Goal: Navigation & Orientation: Find specific page/section

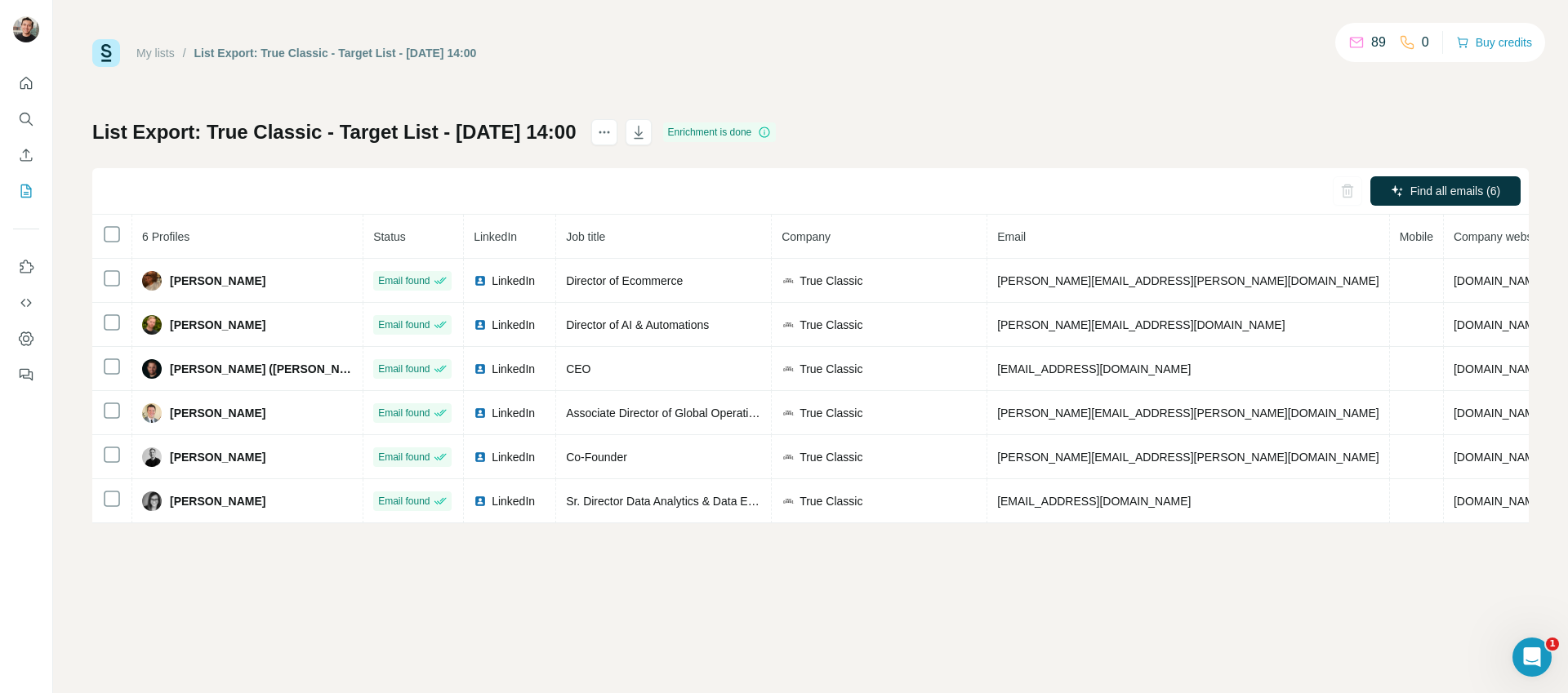
click at [821, 54] on div "My lists / List Export: True Classic - Target List - [DATE] 14:00 89 0 Buy cred…" at bounding box center [810, 53] width 1437 height 28
drag, startPoint x: 830, startPoint y: 69, endPoint x: 840, endPoint y: 64, distance: 11.2
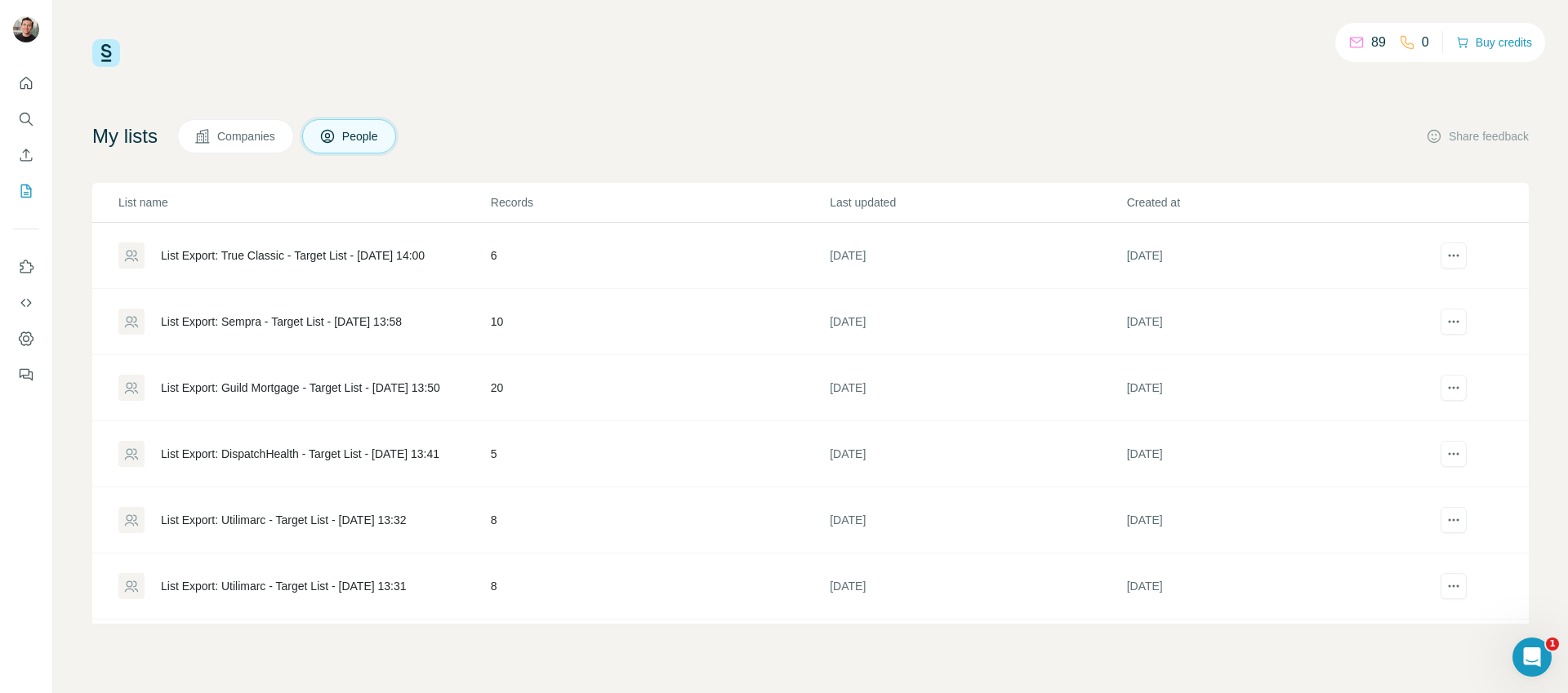
scroll to position [3, 0]
click at [407, 514] on div "List Export: Utilimarc - Target List - [DATE] 13:32" at bounding box center [283, 516] width 246 height 16
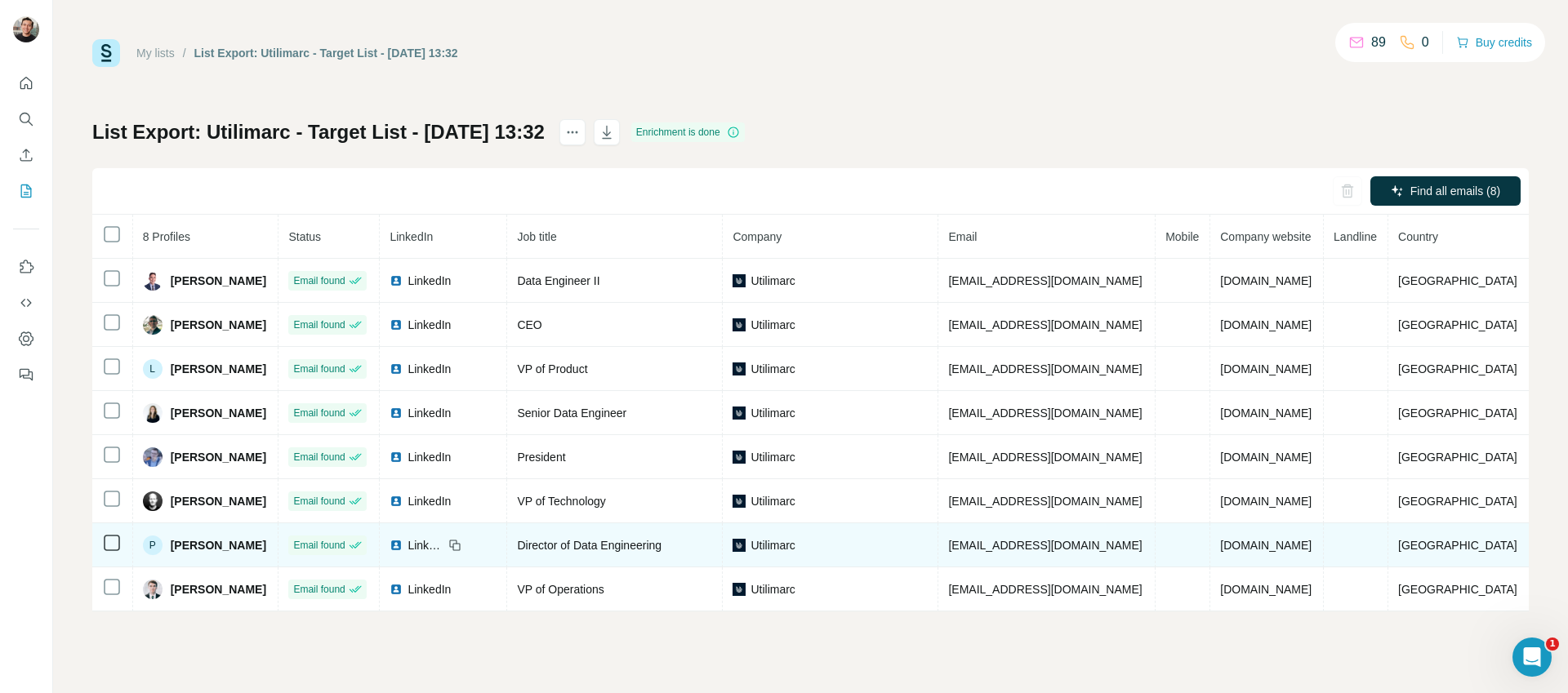
click at [1065, 543] on span "[EMAIL_ADDRESS][DOMAIN_NAME]" at bounding box center [1045, 545] width 194 height 13
click at [1064, 543] on span "[EMAIL_ADDRESS][DOMAIN_NAME]" at bounding box center [1045, 545] width 194 height 13
copy span "[EMAIL_ADDRESS][DOMAIN_NAME]"
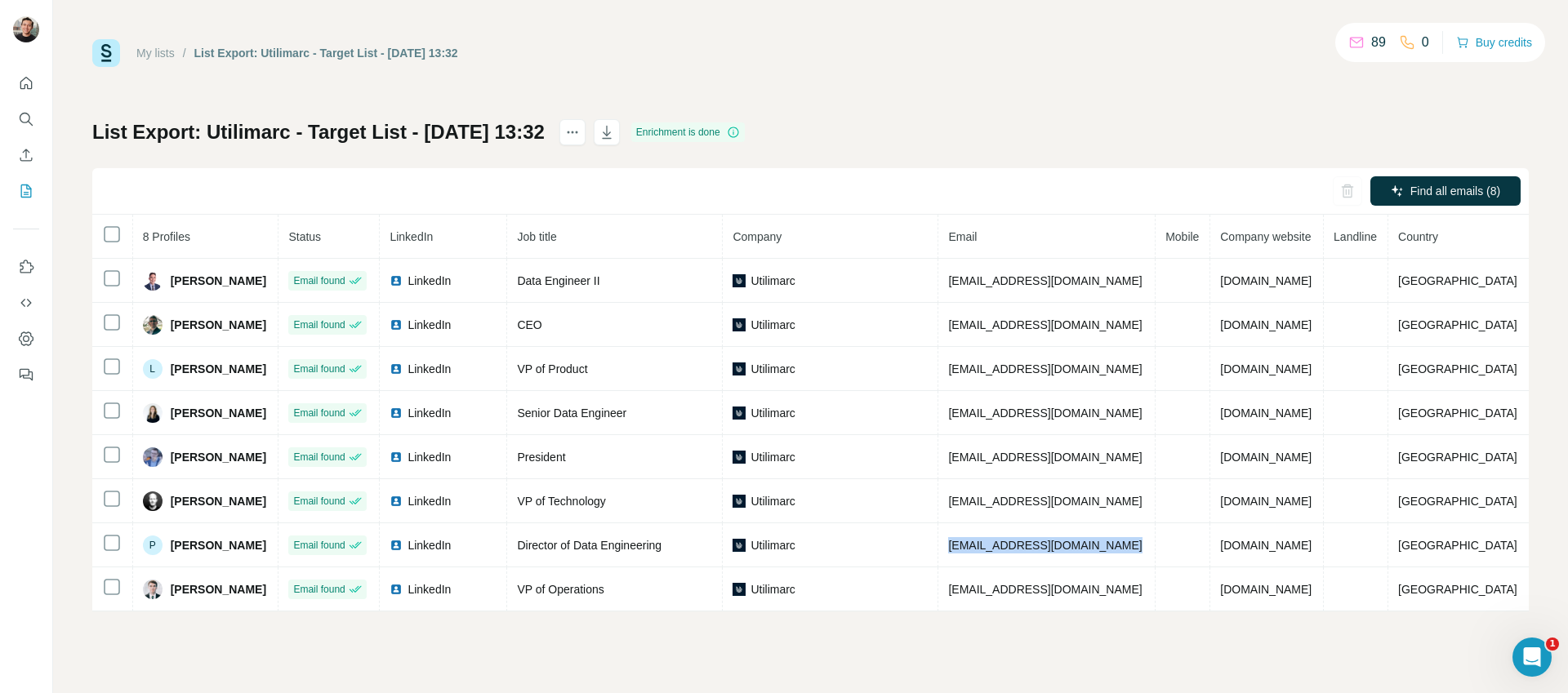
click at [743, 18] on div "My lists / List Export: Utilimarc - Target List - [DATE] 13:32 89 0 Buy credits…" at bounding box center [811, 346] width 1515 height 693
drag, startPoint x: 840, startPoint y: 16, endPoint x: 823, endPoint y: 15, distance: 17.0
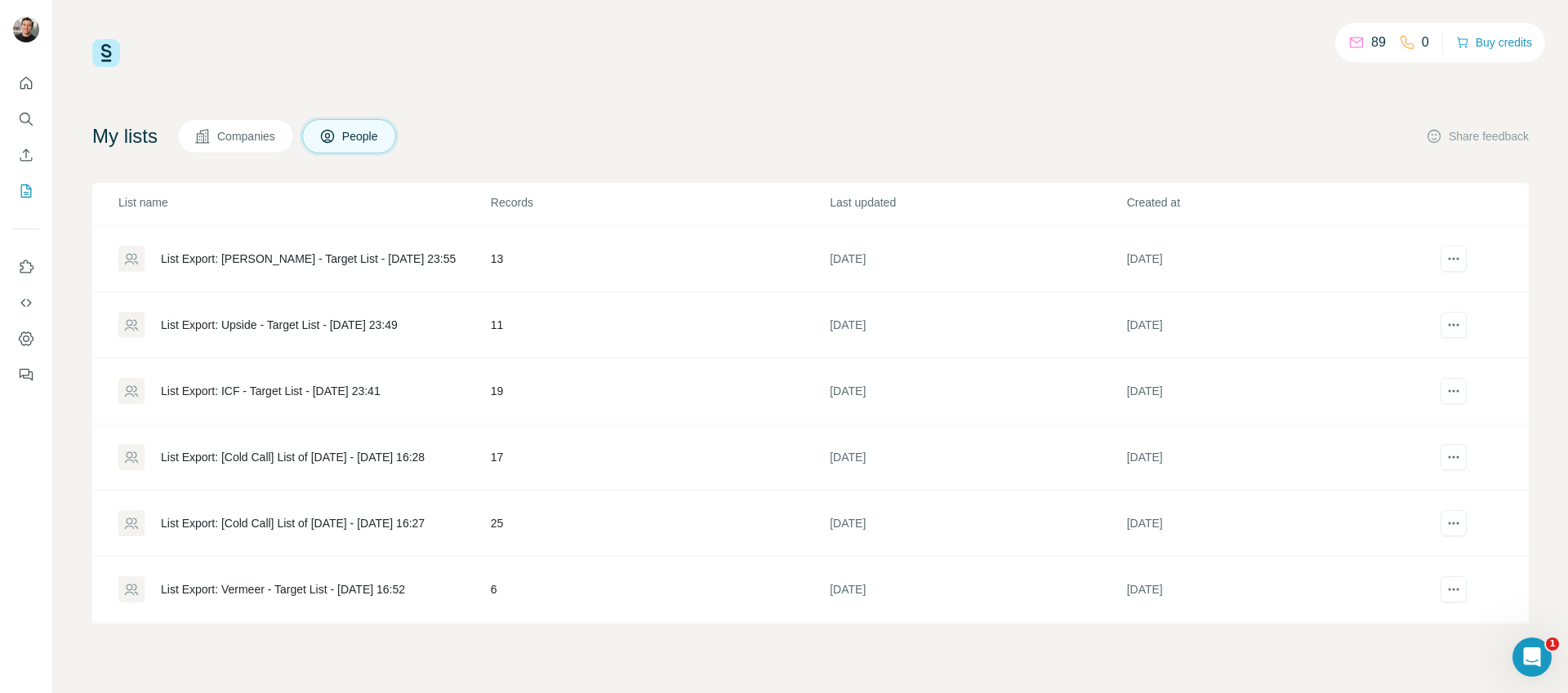
scroll to position [1205, 0]
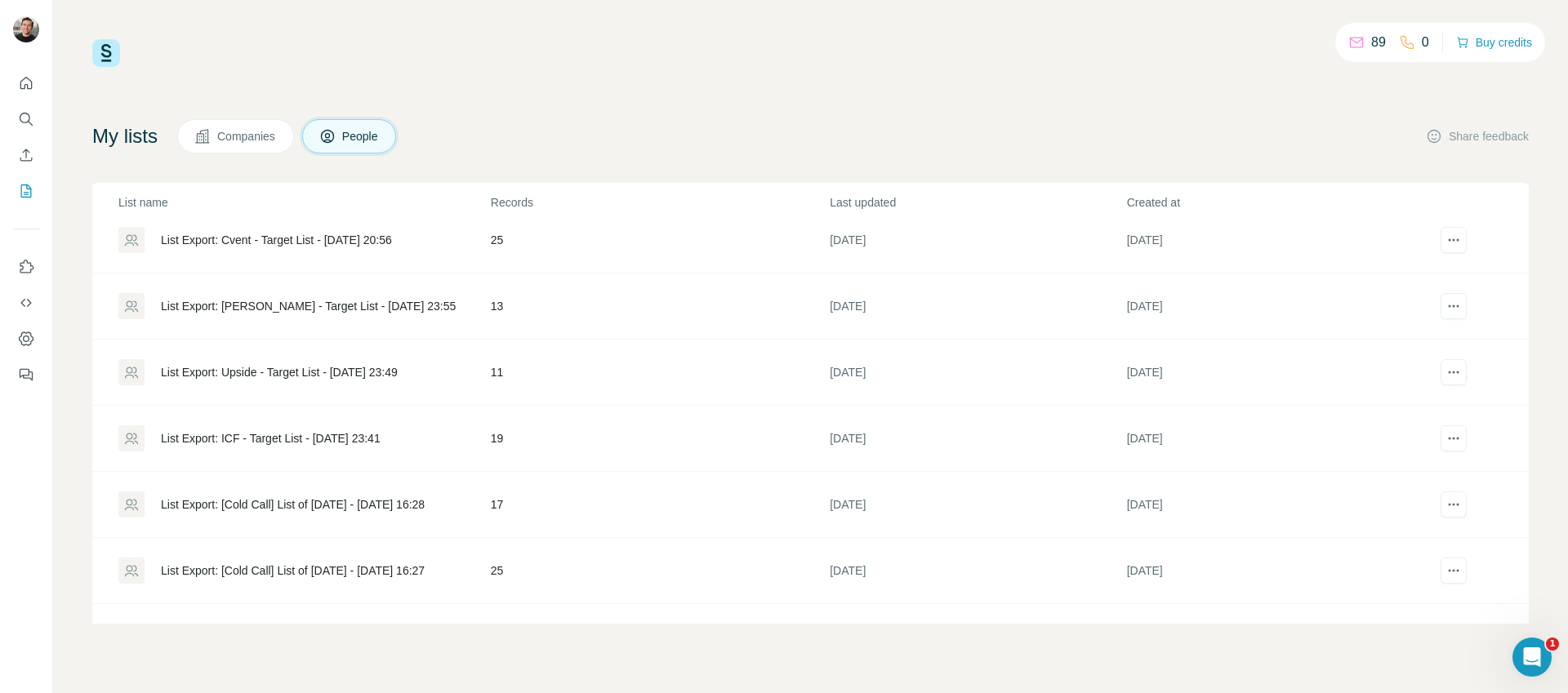
click at [341, 430] on div "List Export: ICF - Target List - [DATE] 23:41" at bounding box center [270, 438] width 219 height 16
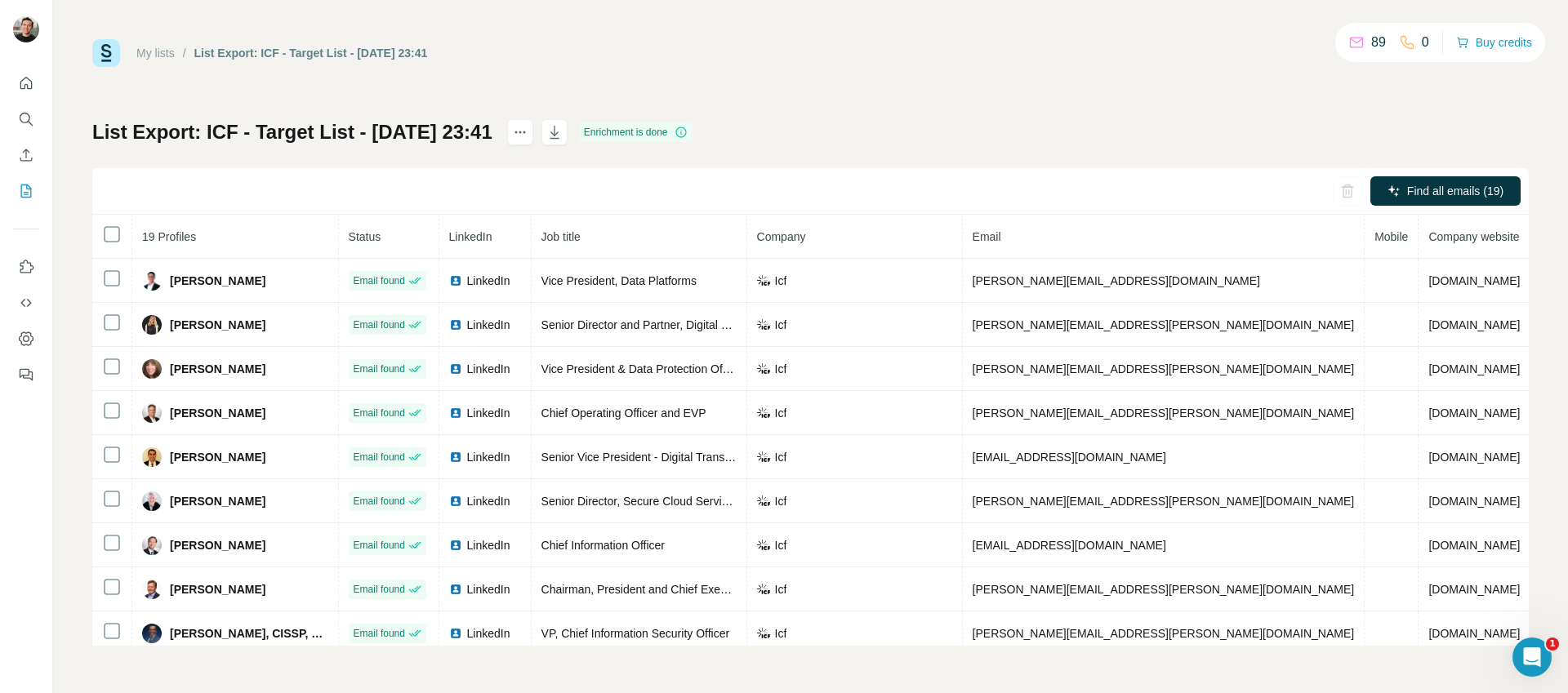
click at [876, 99] on div "My lists / List Export: ICF - Target List - [DATE] 23:41 89 0 Buy credits List …" at bounding box center [810, 342] width 1437 height 607
click at [568, 142] on button "button" at bounding box center [554, 132] width 26 height 26
click at [900, 82] on div "My lists / List Export: ICF - Target List - [DATE] 23:41 89 0 Buy credits List …" at bounding box center [810, 342] width 1437 height 607
click at [891, 103] on div "My lists / List Export: ICF - Target List - [DATE] 23:41 89 0 Buy credits List …" at bounding box center [810, 342] width 1437 height 607
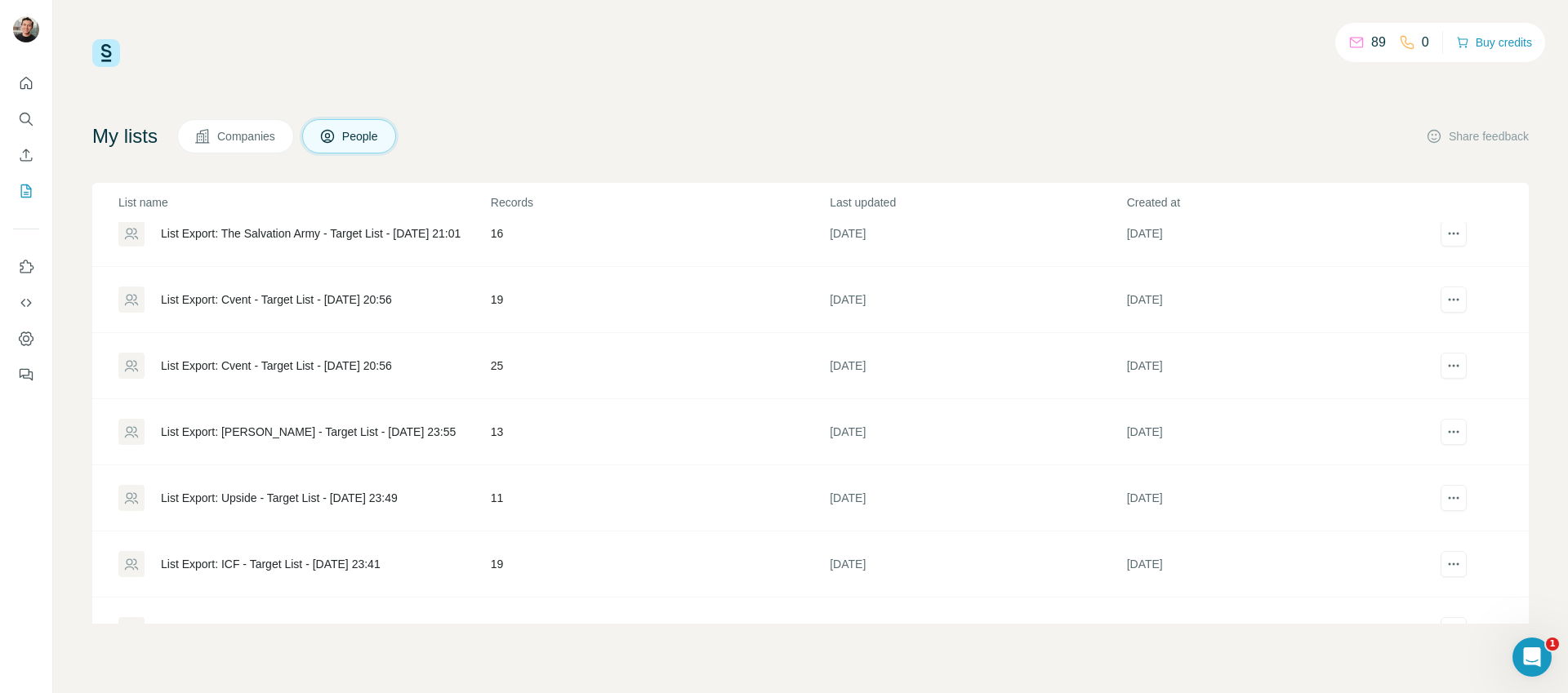
scroll to position [1165, 0]
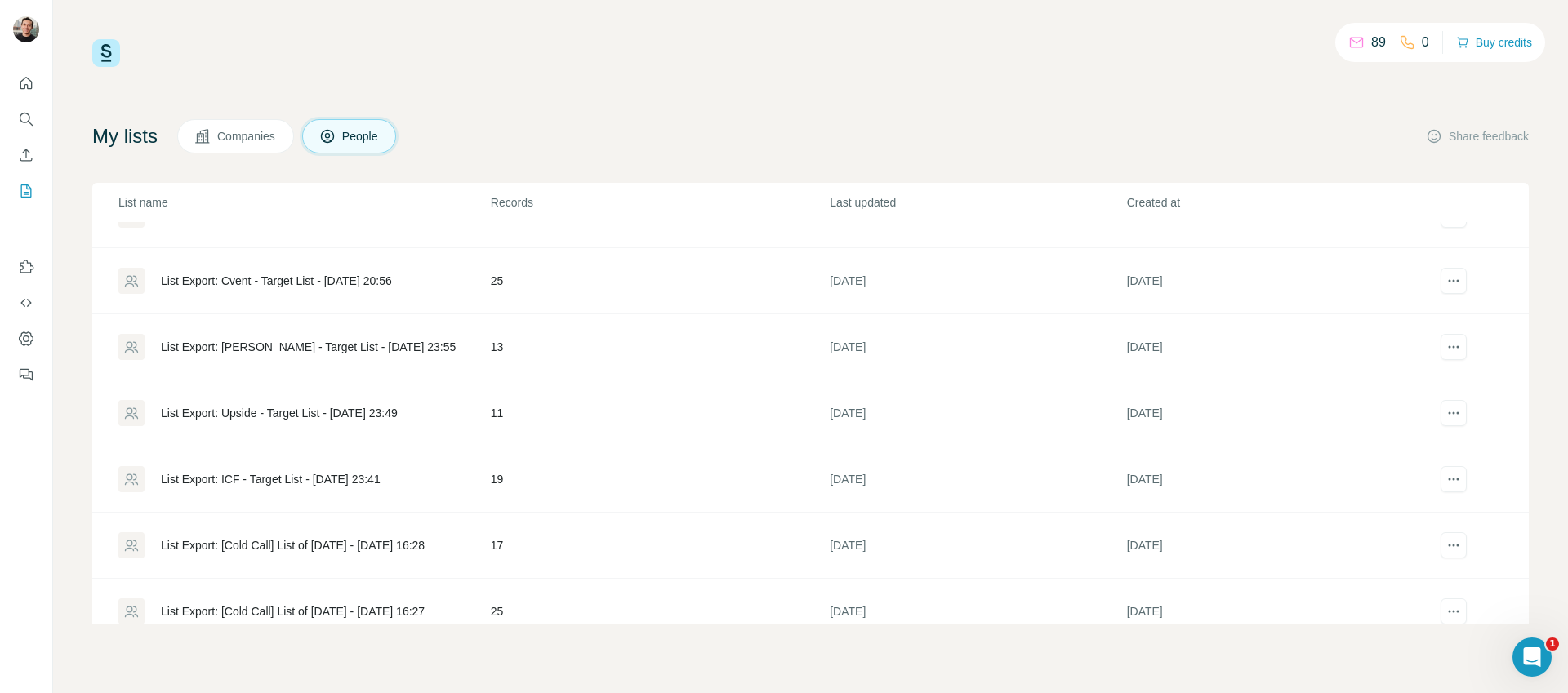
click at [335, 416] on div "List Export: Upside - Target List - [DATE] 23:49" at bounding box center [279, 413] width 237 height 16
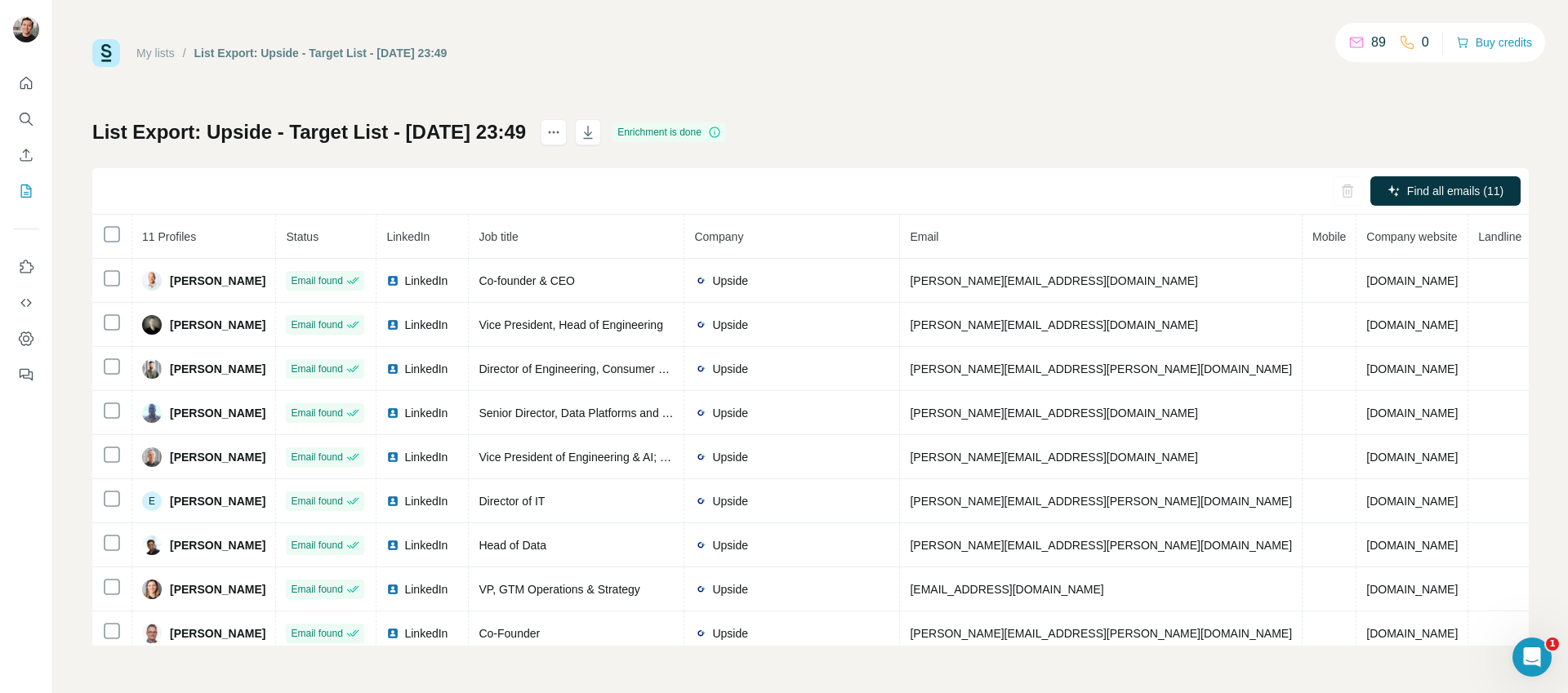
click at [1001, 74] on div "My lists / List Export: Upside - Target List - [DATE] 23:49 89 0 Buy credits Li…" at bounding box center [810, 342] width 1437 height 607
click at [593, 138] on icon "button" at bounding box center [588, 132] width 9 height 13
click at [838, 85] on div "My lists / List Export: Upside - Target List - [DATE] 23:49 89 0 Buy credits Li…" at bounding box center [810, 342] width 1437 height 607
drag, startPoint x: 847, startPoint y: 81, endPoint x: 853, endPoint y: 71, distance: 11.7
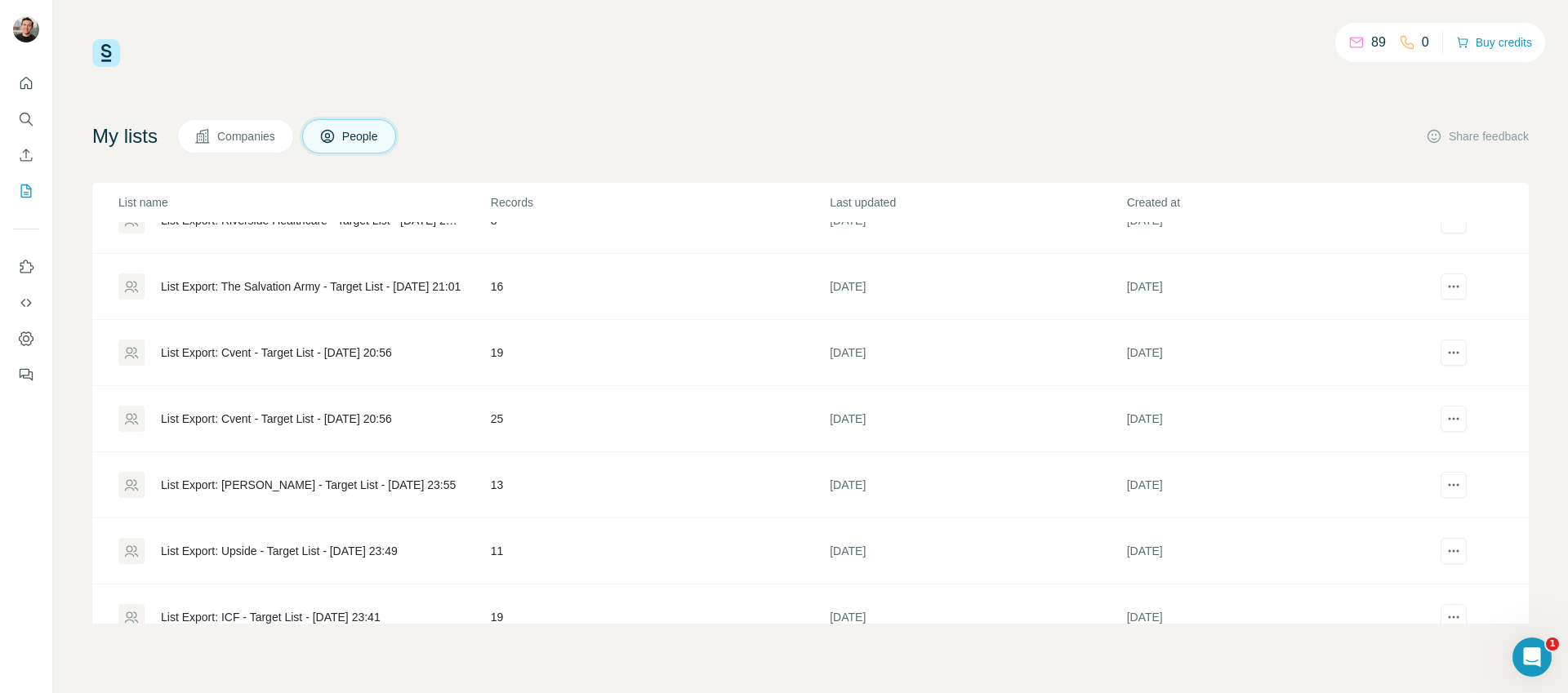
scroll to position [1163, 0]
click at [287, 354] on div "List Export: [PERSON_NAME] - Target List - [DATE] 23:55" at bounding box center [308, 350] width 295 height 16
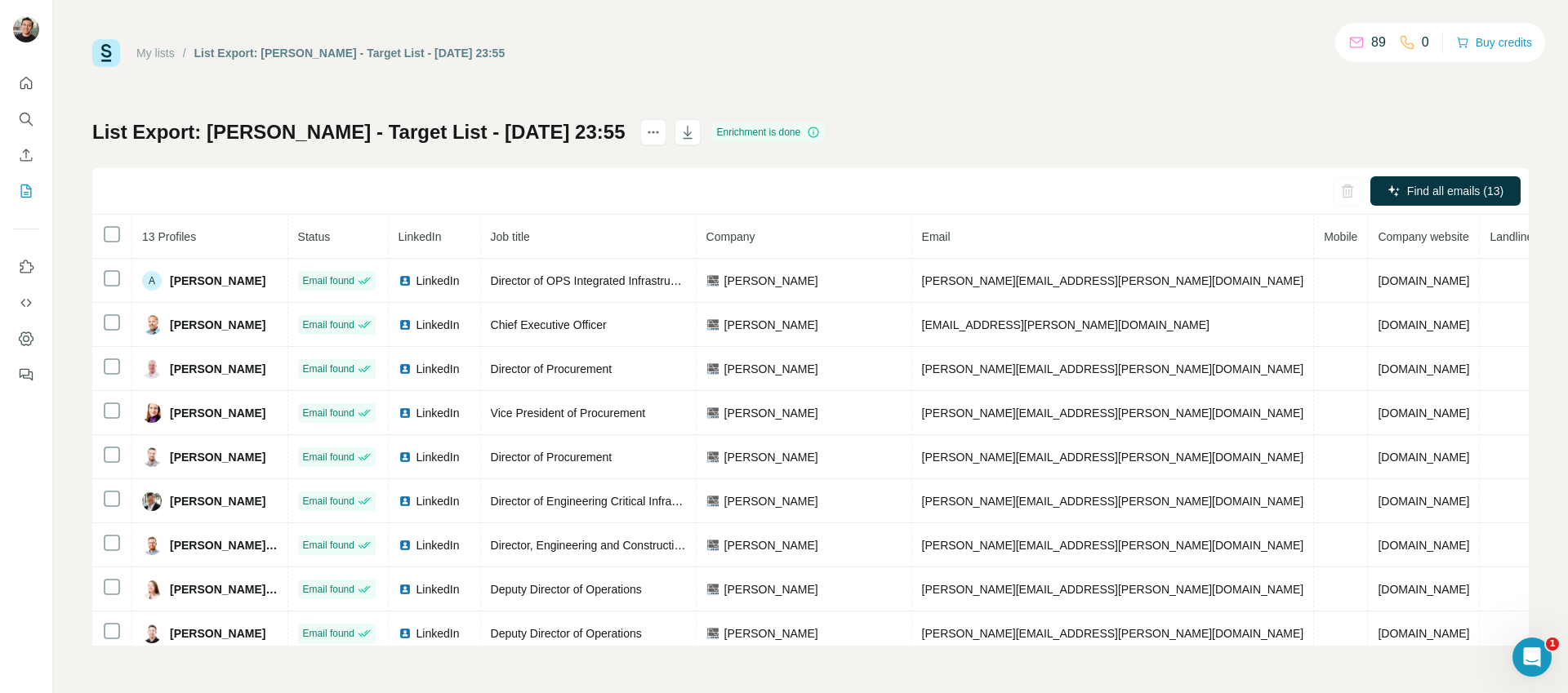
click at [966, 138] on div "List Export: [PERSON_NAME] - Target List - [DATE] 23:55 Enrichment is done Find…" at bounding box center [810, 382] width 1437 height 526
click at [683, 132] on icon "button" at bounding box center [687, 134] width 8 height 5
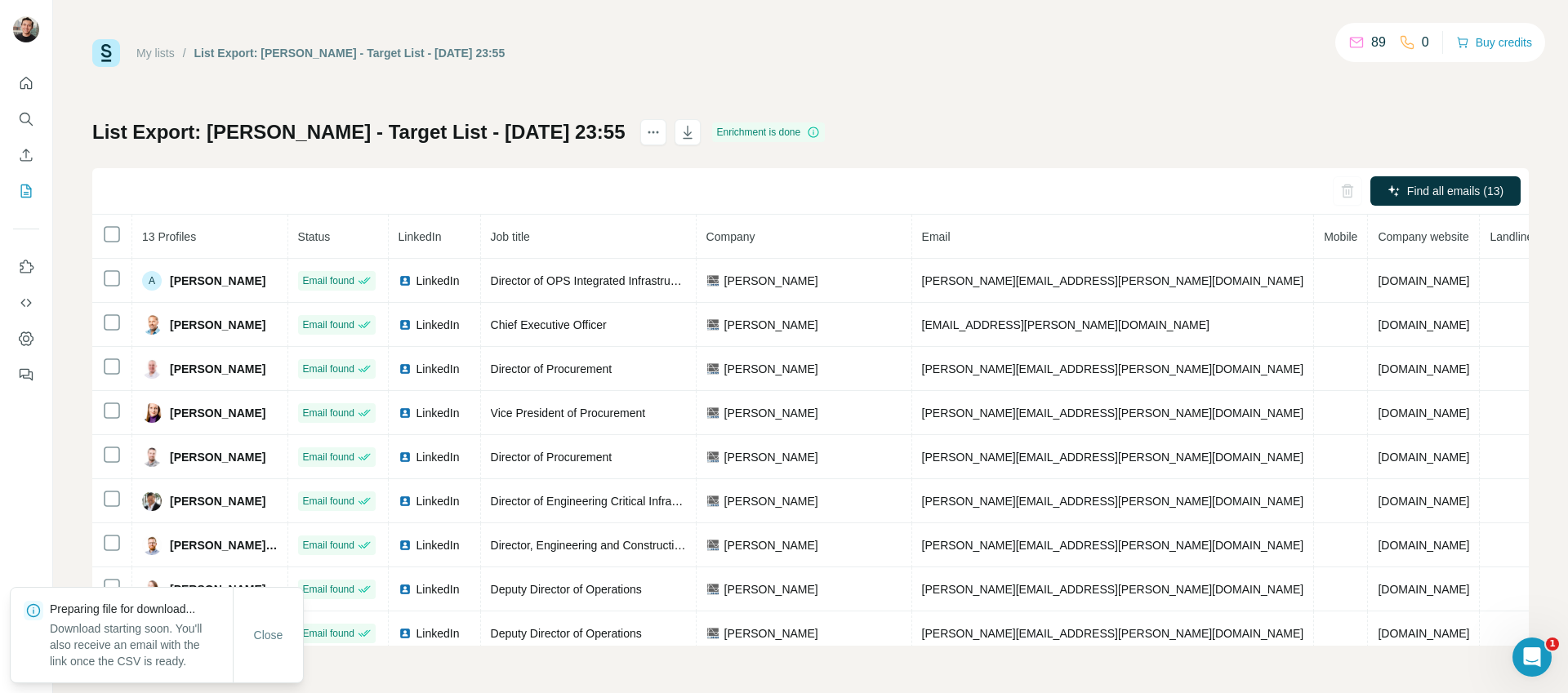
drag, startPoint x: 984, startPoint y: 63, endPoint x: 973, endPoint y: 52, distance: 15.6
click at [984, 63] on div "My lists / List Export: [PERSON_NAME] - Target List - [DATE] 23:55 89 0 Buy cre…" at bounding box center [810, 53] width 1437 height 28
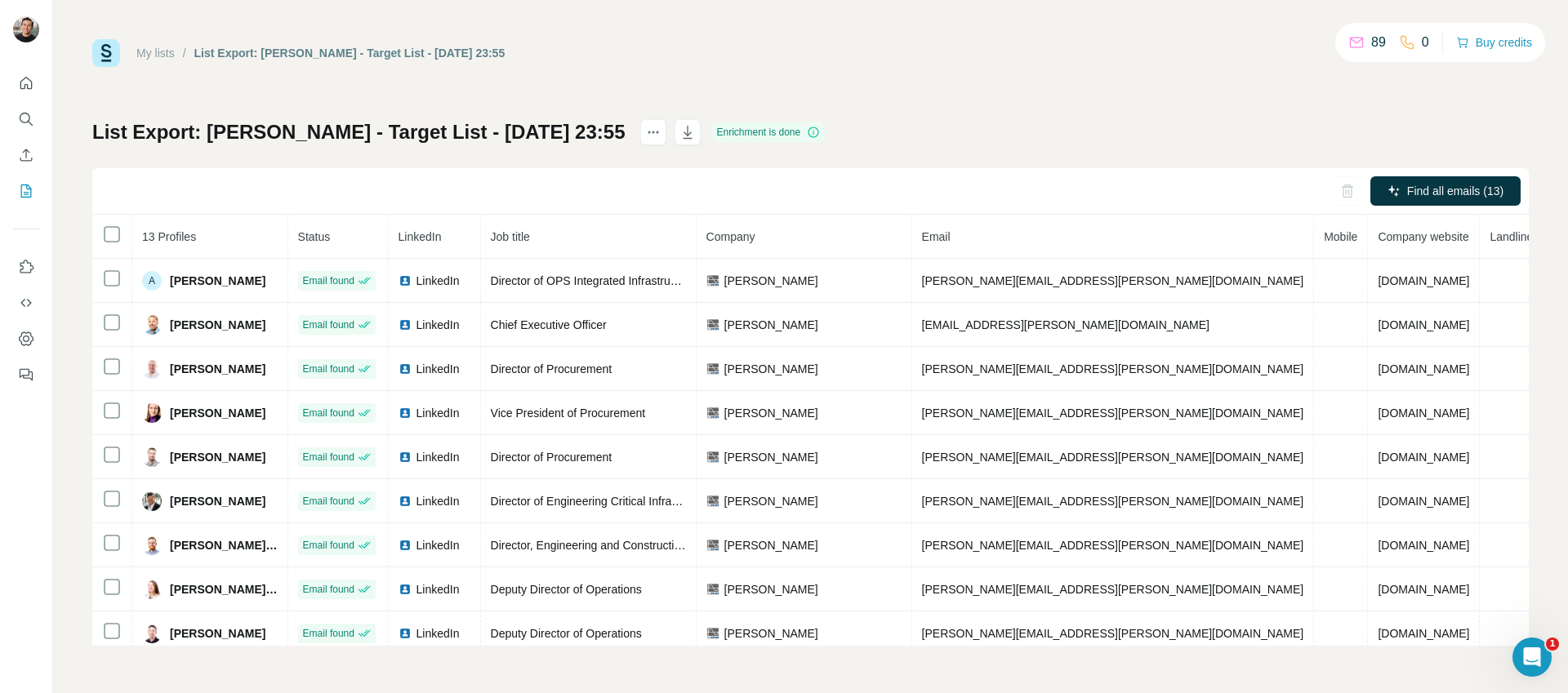
click at [847, 35] on div "My lists / List Export: [PERSON_NAME] - Target List - [DATE] 23:55 89 0 Buy cre…" at bounding box center [811, 346] width 1515 height 693
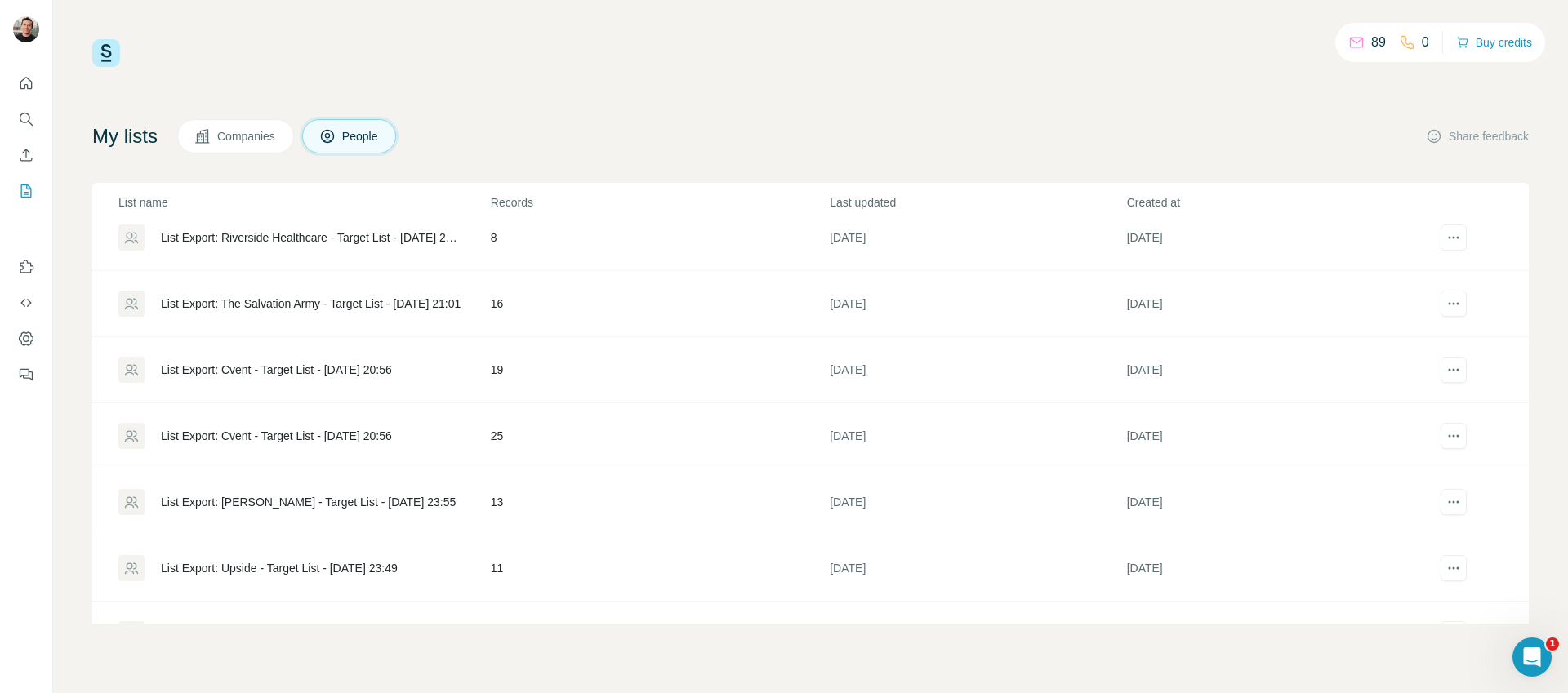
scroll to position [989, 0]
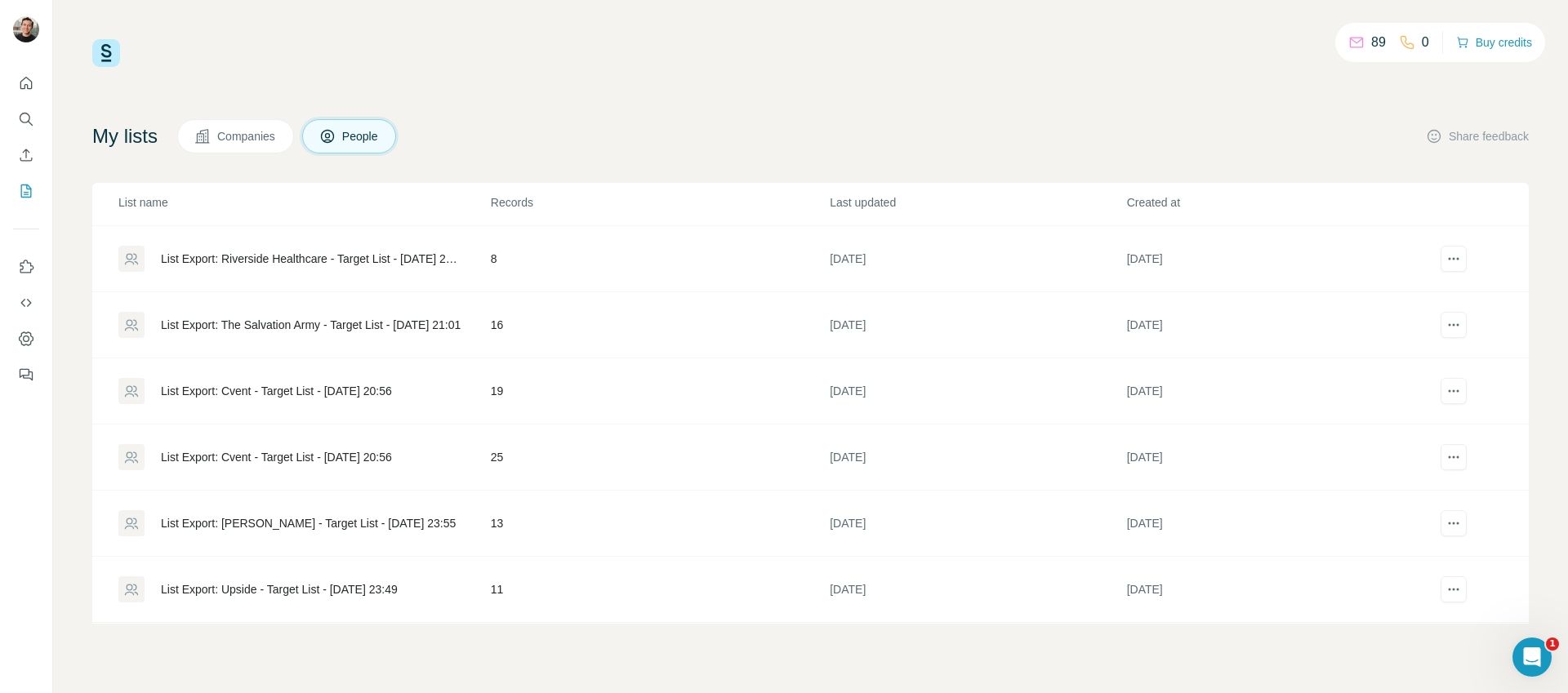
click at [388, 441] on td "List Export: Cvent - Target List - [DATE] 20:56" at bounding box center [291, 457] width 398 height 67
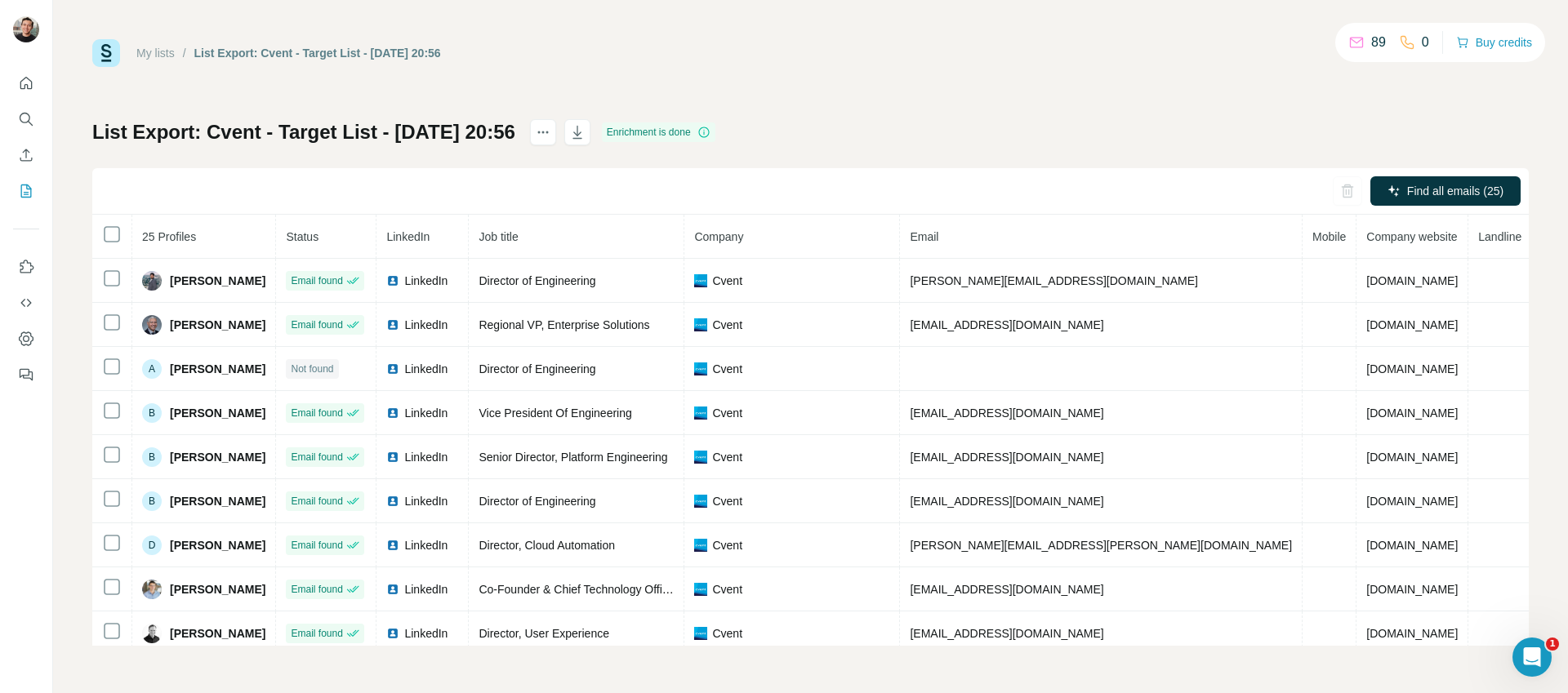
click at [1012, 121] on div "List Export: Cvent - Target List - [DATE] 20:56 Enrichment is done Find all ema…" at bounding box center [810, 382] width 1437 height 526
click at [591, 131] on button "button" at bounding box center [577, 132] width 26 height 26
click at [920, 131] on div "List Export: Cvent - Target List - [DATE] 20:56 Enrichment is done Find all ema…" at bounding box center [810, 382] width 1437 height 526
drag, startPoint x: 899, startPoint y: 123, endPoint x: 912, endPoint y: 95, distance: 30.9
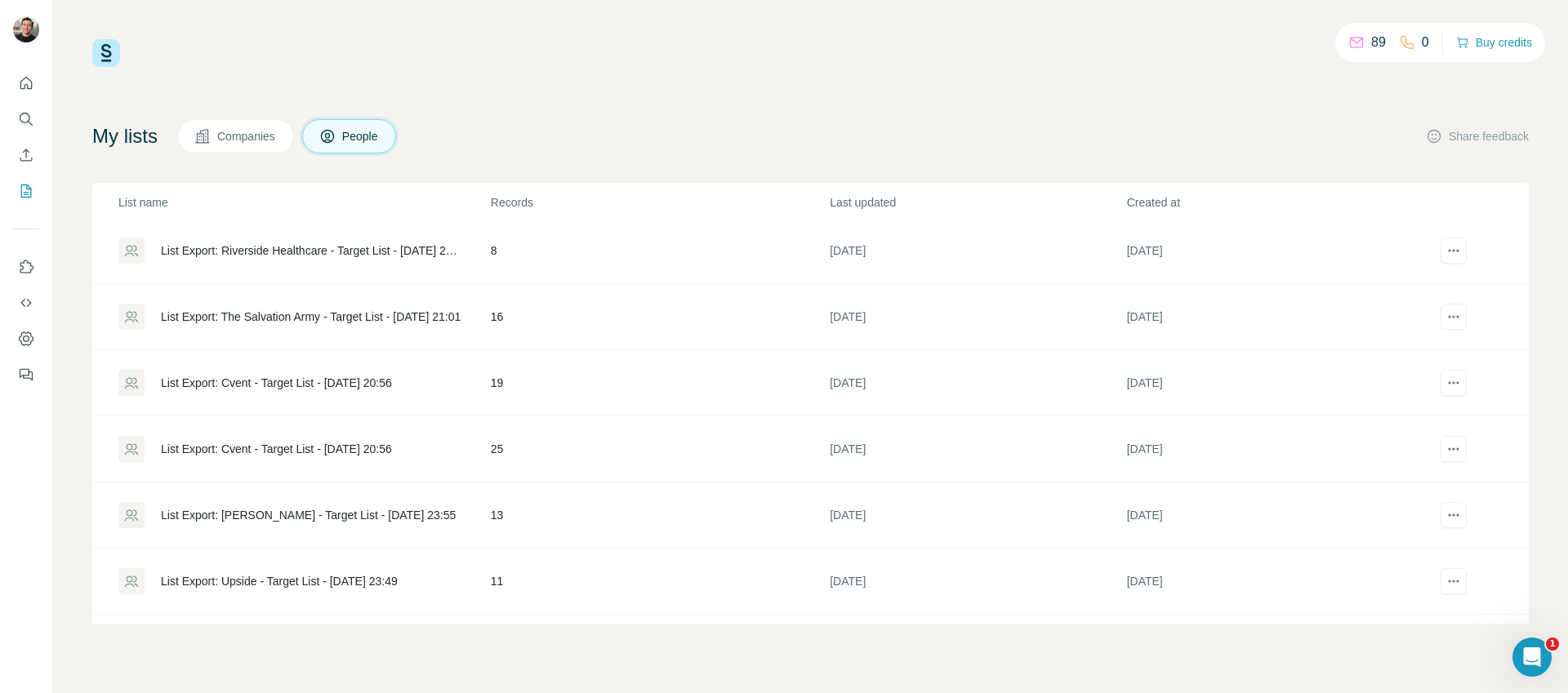
scroll to position [995, 0]
click at [358, 386] on div "List Export: Cvent - Target List - [DATE] 20:56" at bounding box center [276, 384] width 231 height 16
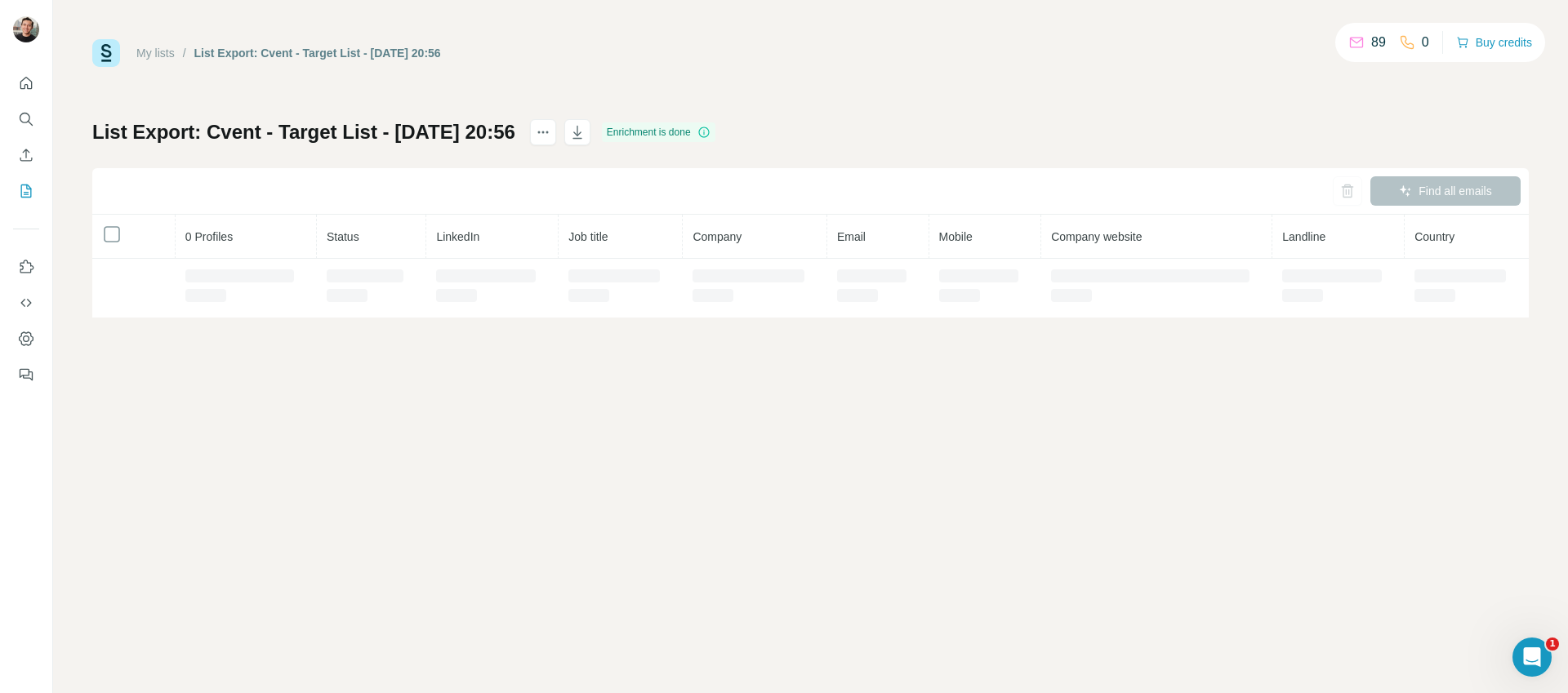
click at [946, 38] on div "My lists / List Export: Cvent - Target List - [DATE] 20:56 89 0 Buy credits Lis…" at bounding box center [811, 346] width 1515 height 693
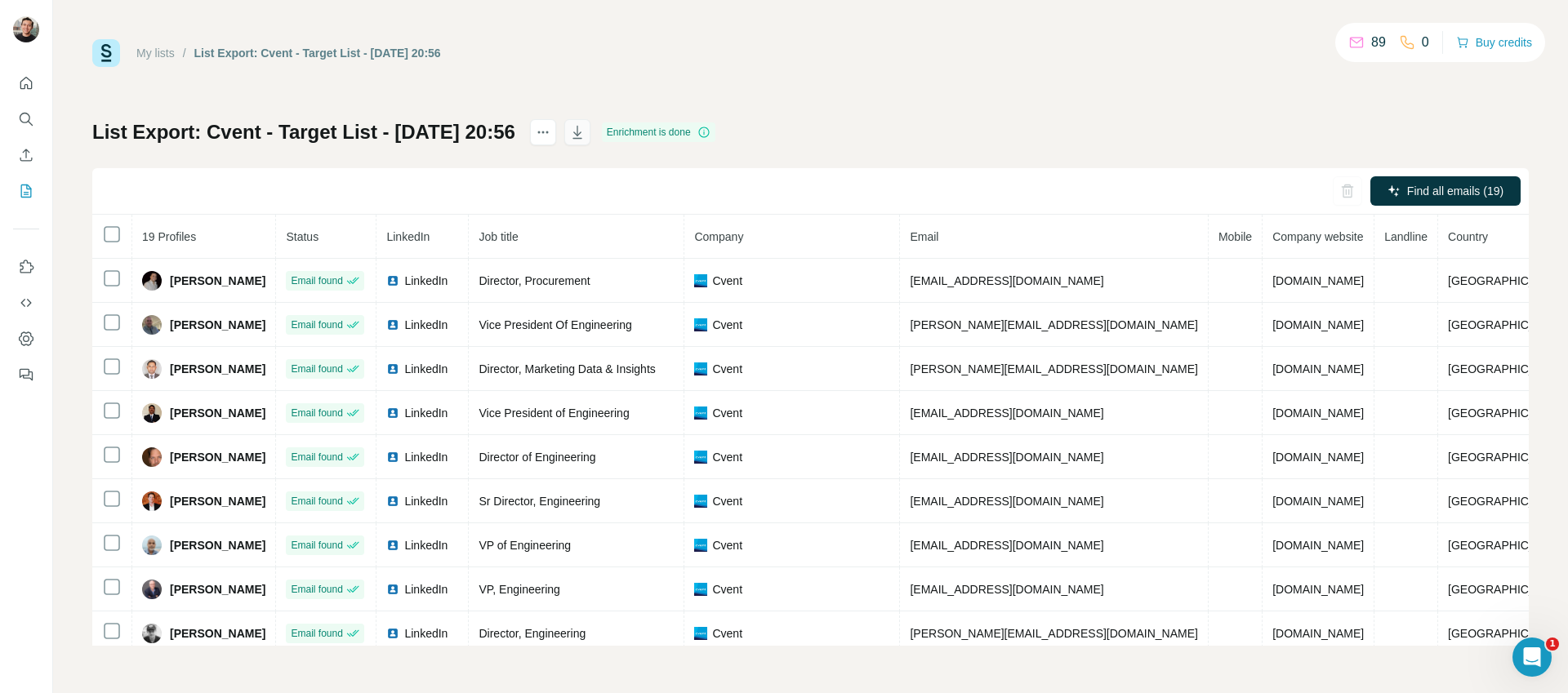
click at [591, 122] on button "button" at bounding box center [577, 132] width 26 height 26
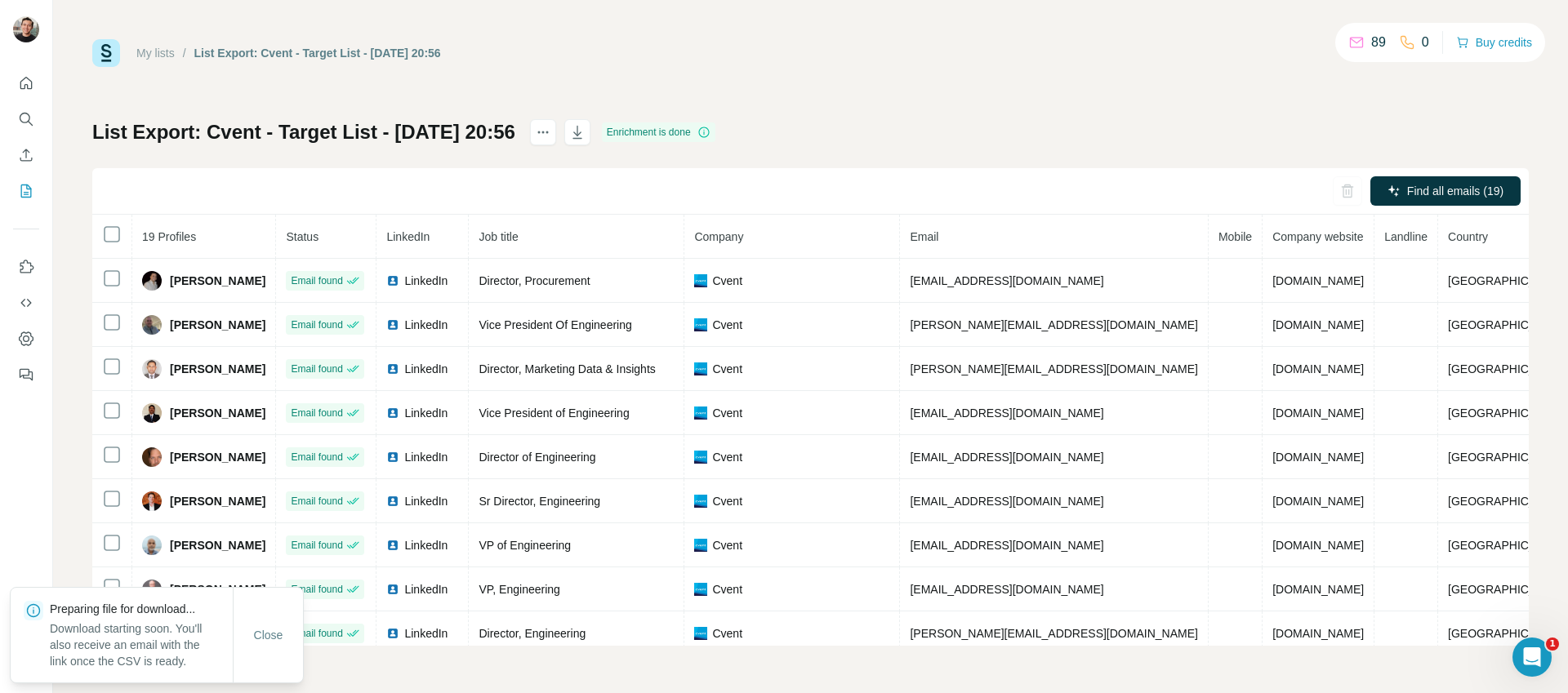
click at [788, 65] on div "My lists / List Export: Cvent - Target List - [DATE] 20:56 89 0 Buy credits" at bounding box center [810, 53] width 1437 height 28
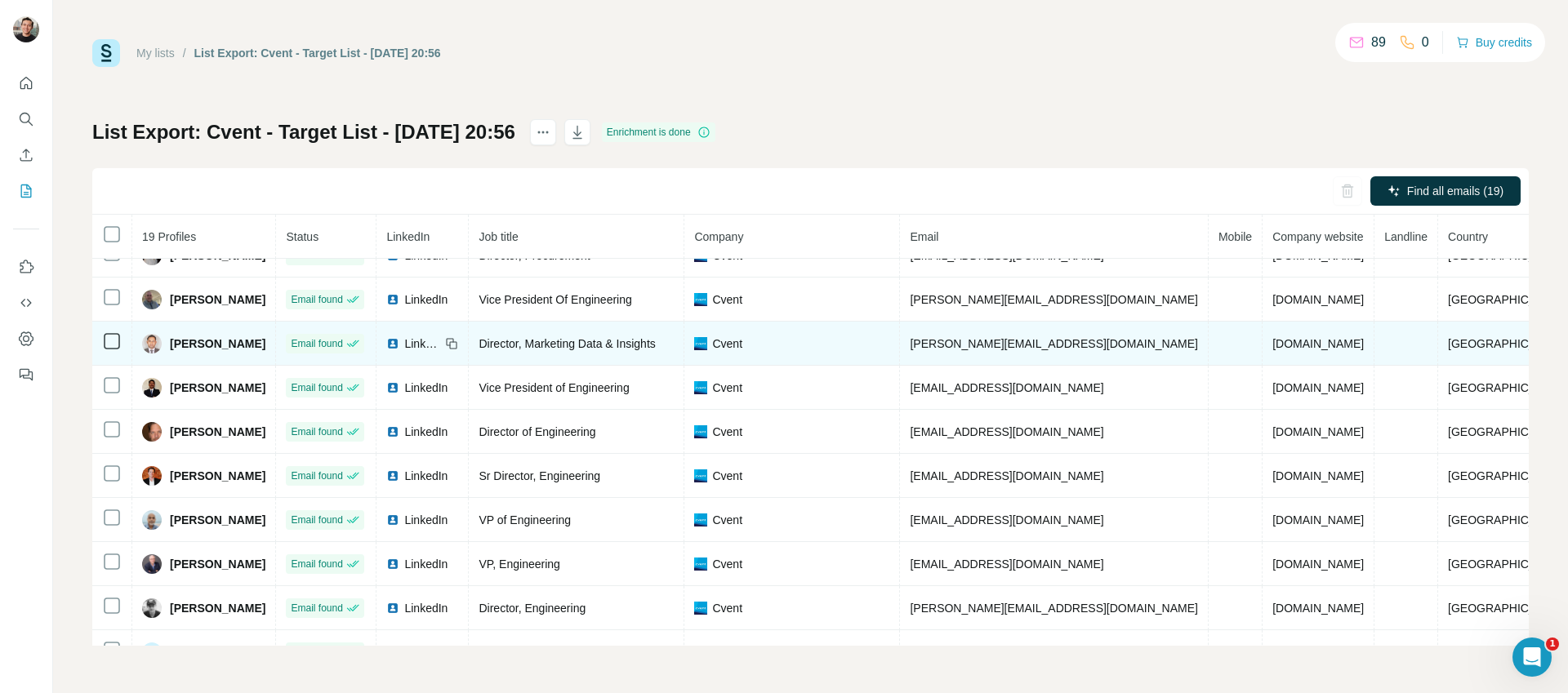
scroll to position [54, 0]
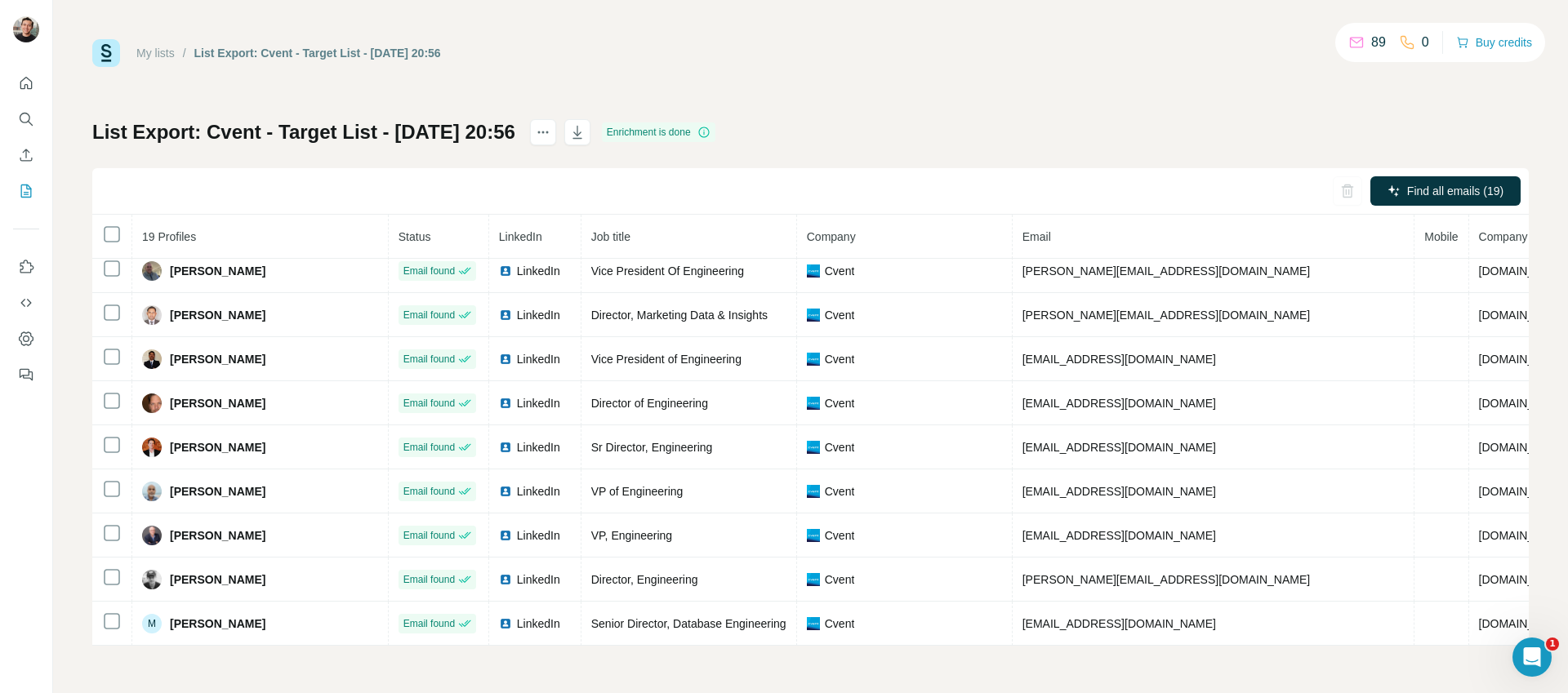
click at [868, 51] on div "My lists / List Export: Cvent - Target List - [DATE] 20:56 89 0 Buy credits" at bounding box center [810, 53] width 1437 height 28
drag, startPoint x: 864, startPoint y: 62, endPoint x: 844, endPoint y: 48, distance: 24.4
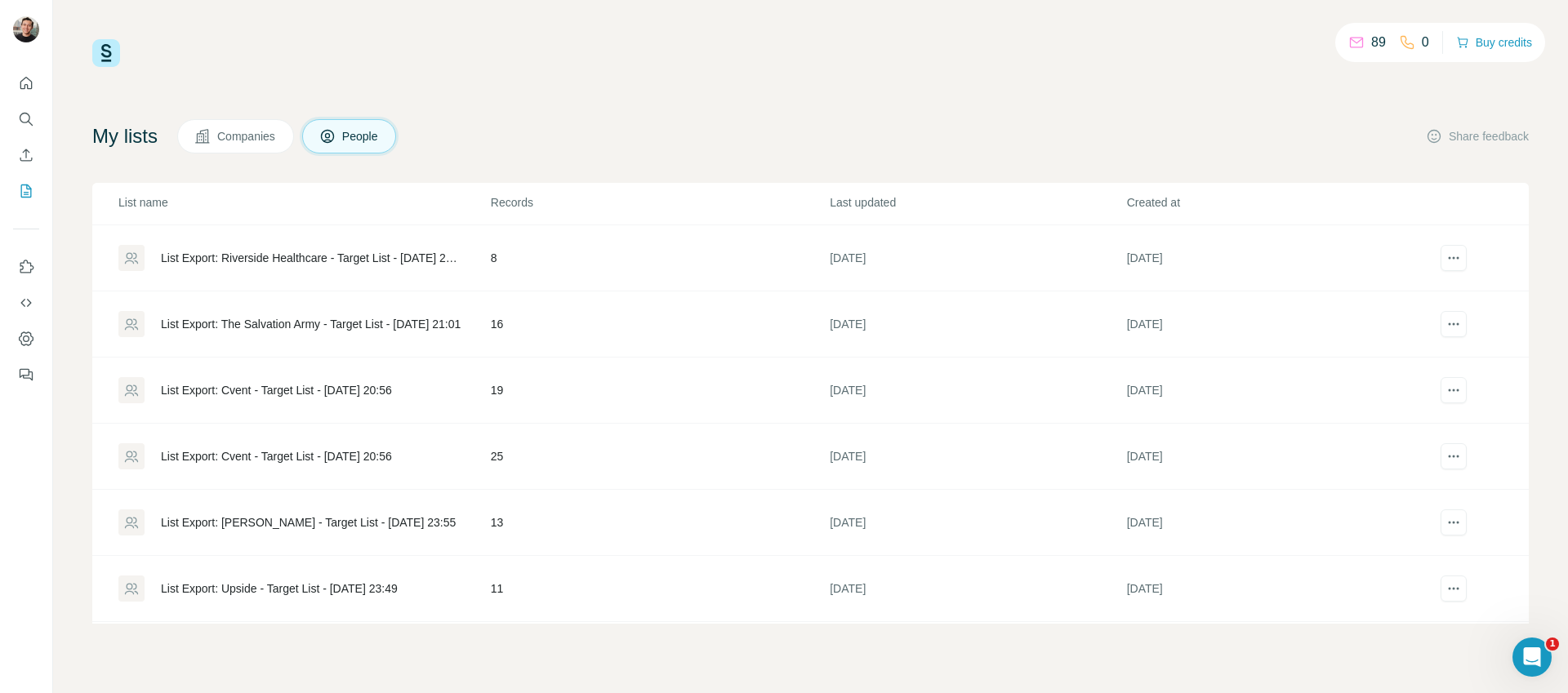
scroll to position [987, 0]
click at [324, 320] on div "List Export: The Salvation Army - Target List - [DATE] 21:01" at bounding box center [310, 327] width 300 height 16
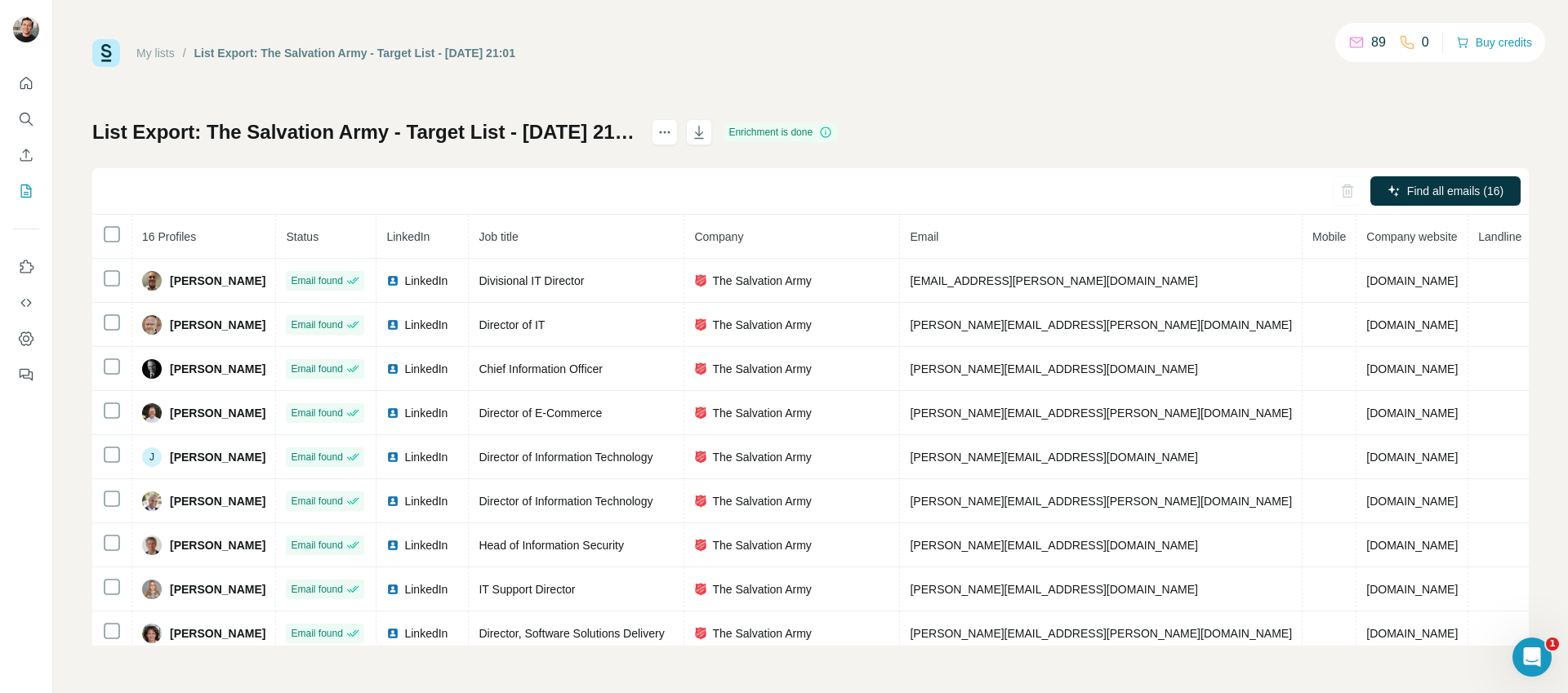
click at [1199, 131] on div "List Export: The Salvation Army - Target List - [DATE] 21:01 Enrichment is done…" at bounding box center [810, 382] width 1437 height 526
click at [707, 136] on icon "button" at bounding box center [699, 132] width 16 height 16
click at [814, 34] on div "My lists / List Export: The Salvation Army - Target List - [DATE] 21:01 89 0 Bu…" at bounding box center [811, 346] width 1515 height 693
drag, startPoint x: 839, startPoint y: 40, endPoint x: 805, endPoint y: 16, distance: 41.6
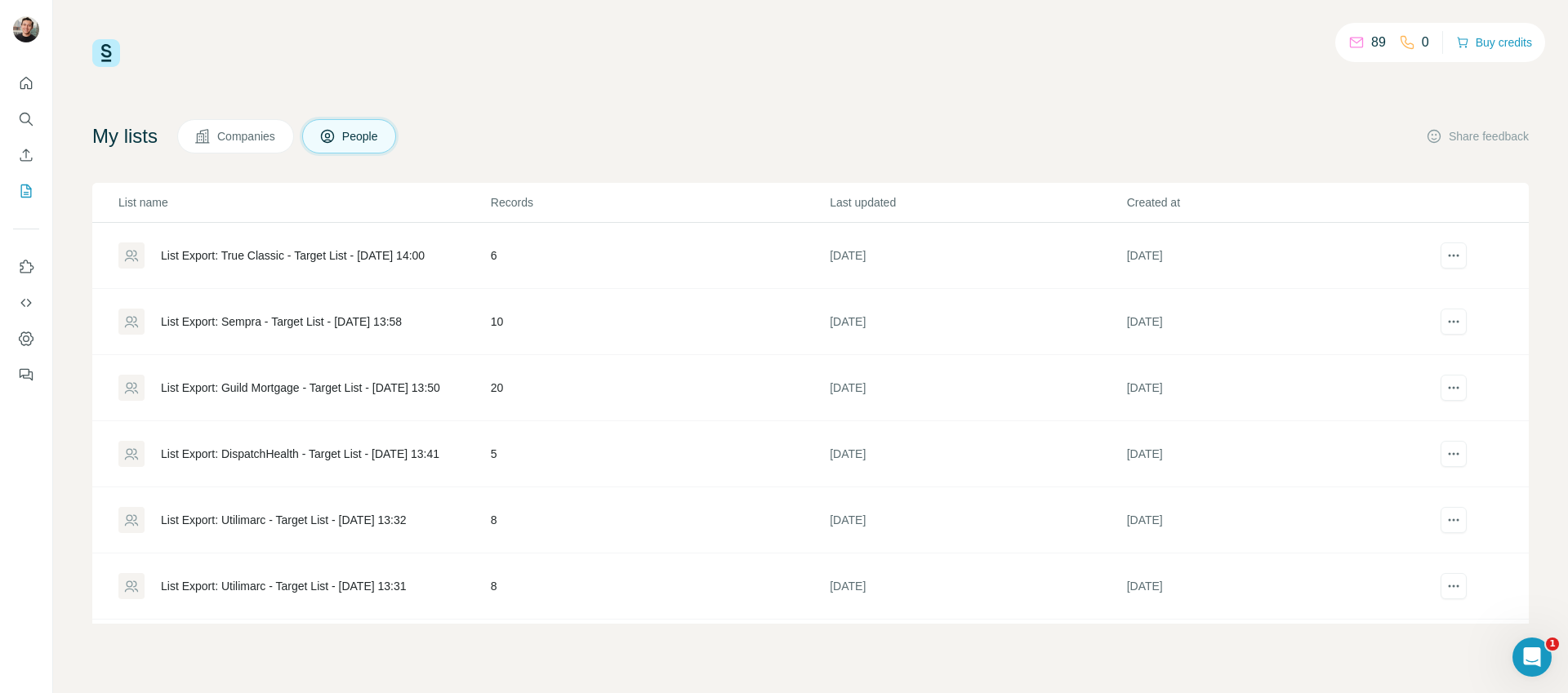
click at [707, 116] on div "89 0 Buy credits My lists Companies People Share feedback List name Records Las…" at bounding box center [810, 332] width 1437 height 585
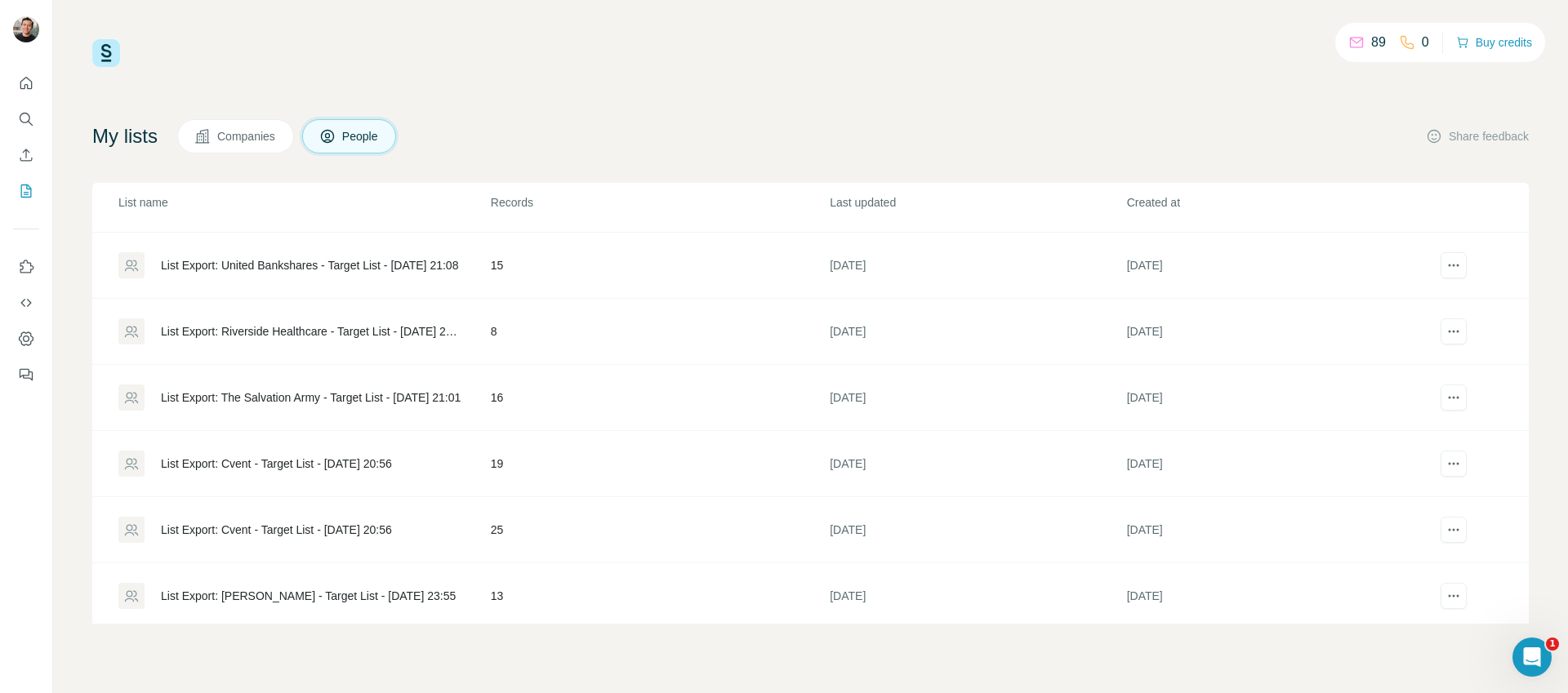
scroll to position [740, 0]
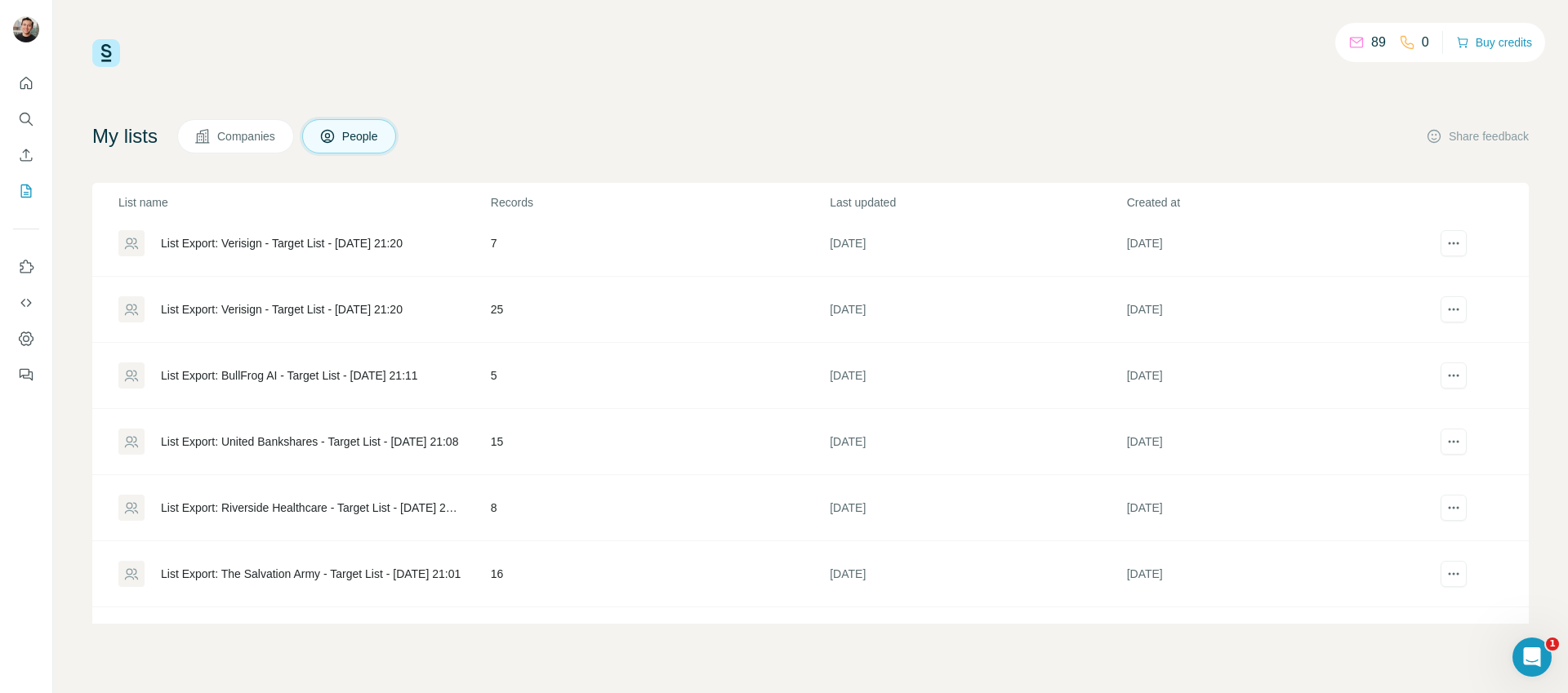
click at [320, 503] on div "List Export: Riverside Healthcare - Target List - [DATE] 21:04" at bounding box center [312, 507] width 302 height 16
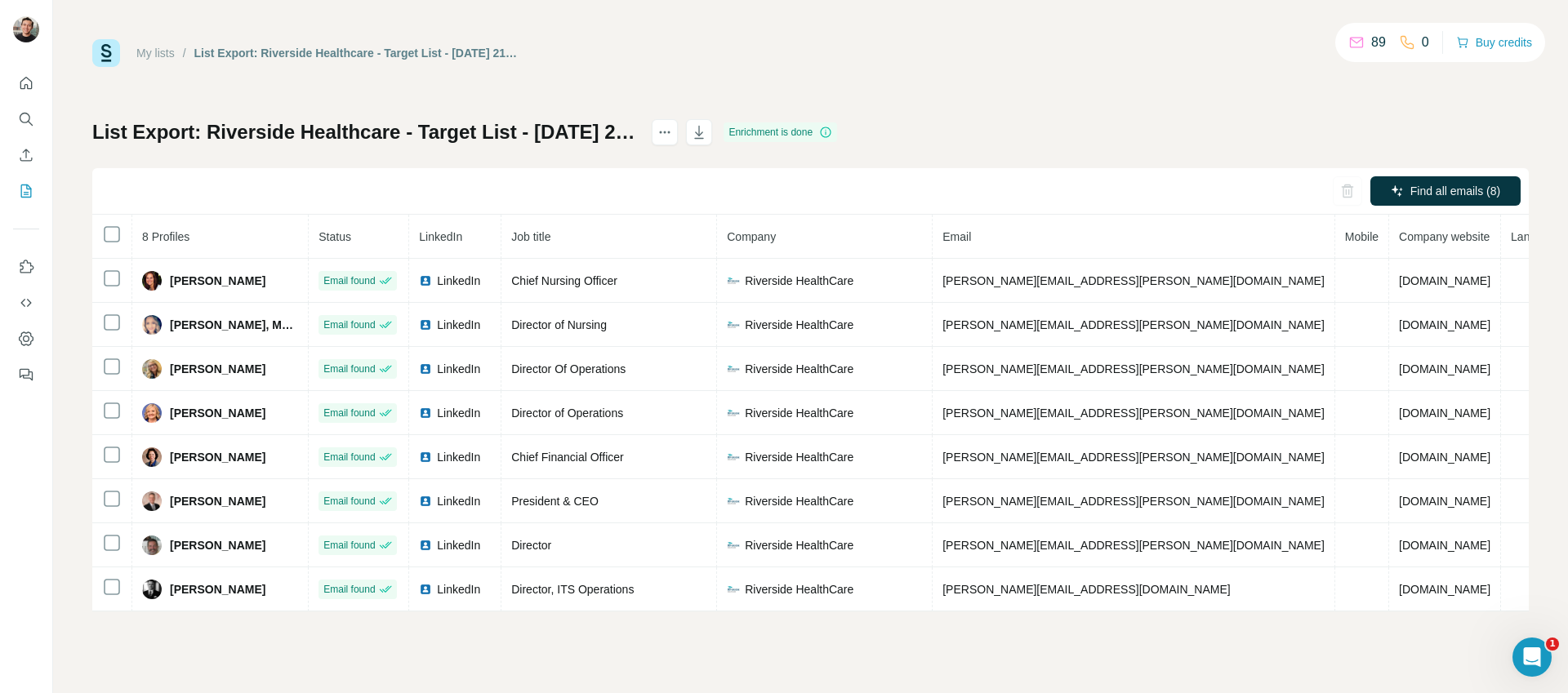
click at [987, 94] on div "My lists / List Export: Riverside Healthcare - Target List - [DATE] 21:04 89 0 …" at bounding box center [810, 325] width 1437 height 572
click at [707, 130] on icon "button" at bounding box center [699, 132] width 16 height 16
click at [1066, 26] on div "My lists / List Export: Riverside Healthcare - Target List - [DATE] 21:04 89 0 …" at bounding box center [811, 346] width 1515 height 693
drag, startPoint x: 1070, startPoint y: 34, endPoint x: 1061, endPoint y: 46, distance: 15.0
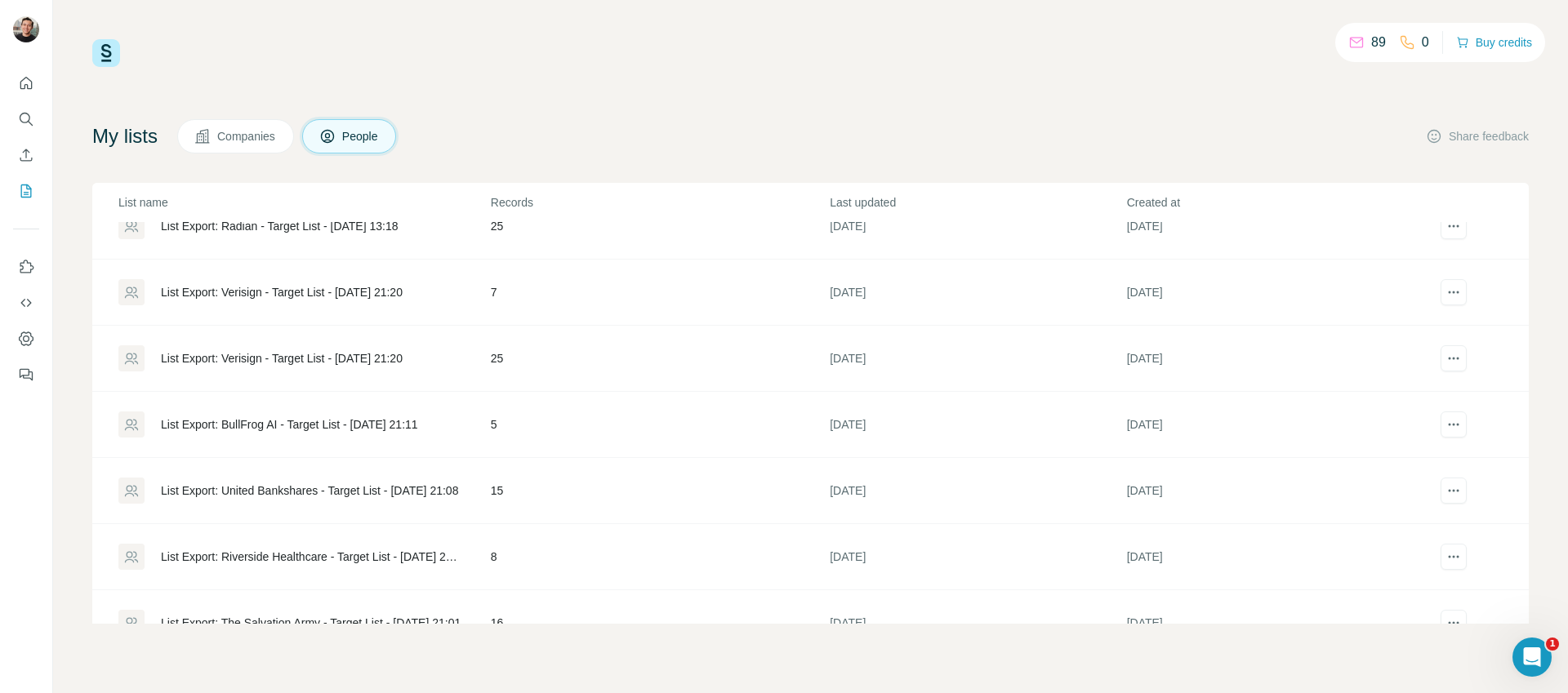
scroll to position [783, 0]
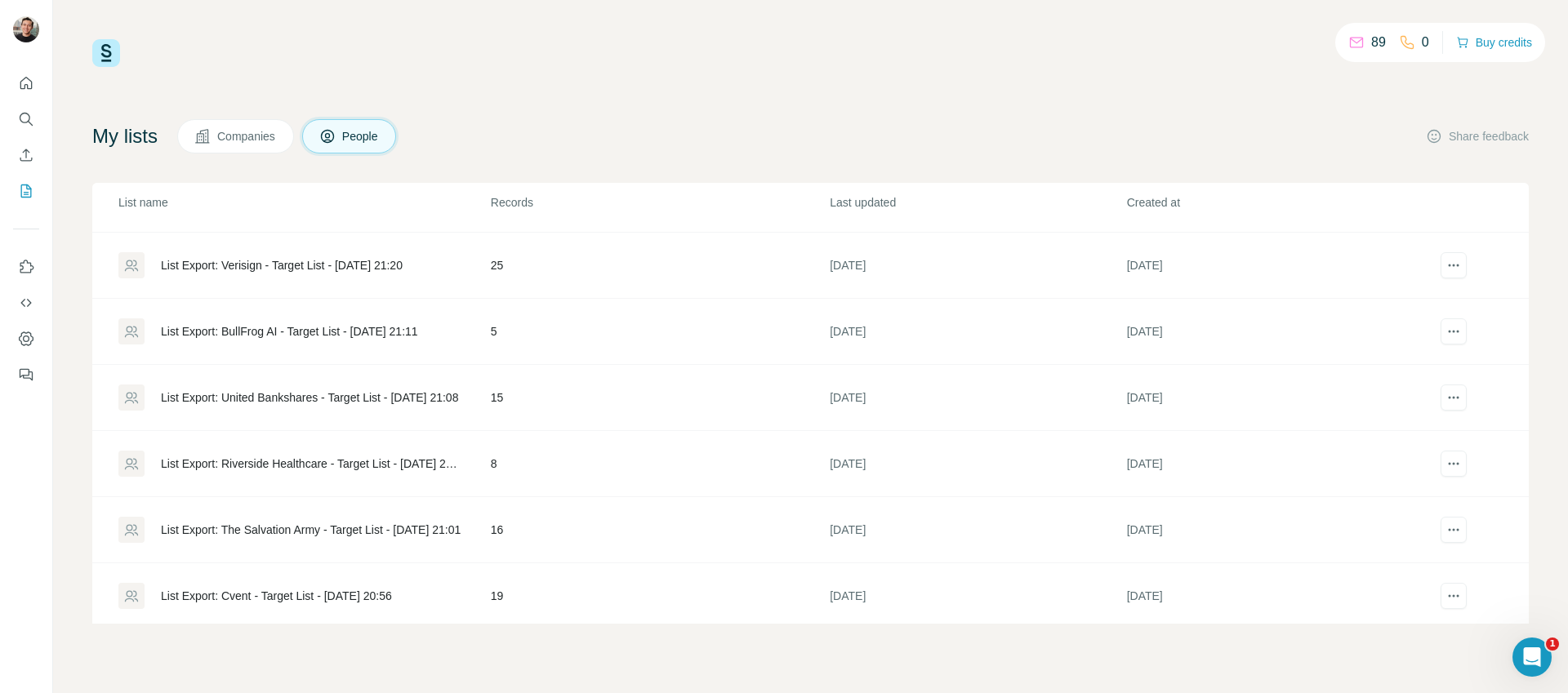
click at [311, 395] on div "List Export: United Bankshares - Target List - [DATE] 21:08" at bounding box center [310, 397] width 297 height 16
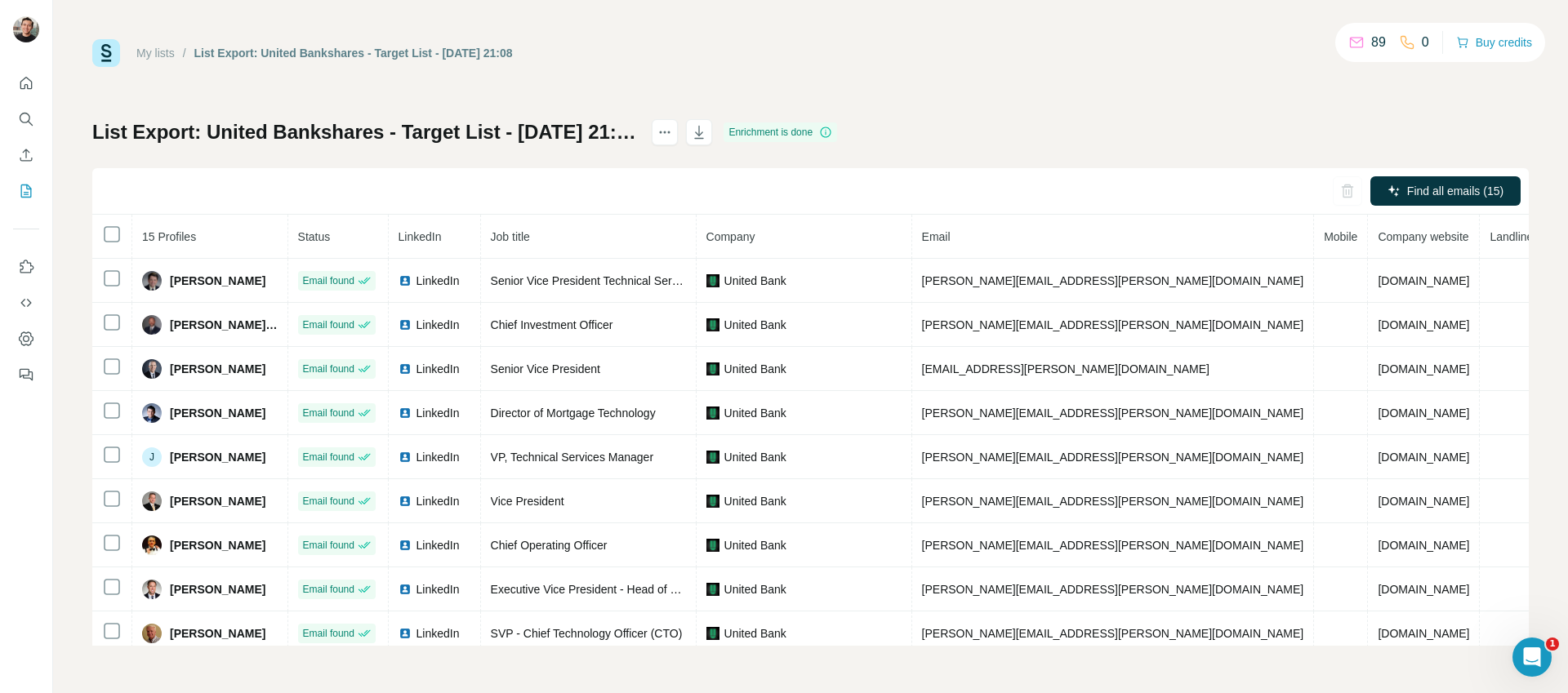
click at [1128, 150] on div "List Export: United Bankshares - Target List - [DATE] 21:08 Enrichment is done …" at bounding box center [810, 382] width 1437 height 526
click at [707, 136] on icon "button" at bounding box center [699, 132] width 16 height 16
click at [965, 56] on div "My lists / List Export: United Bankshares - Target List - [DATE] 21:08 89 0 Buy…" at bounding box center [810, 53] width 1437 height 28
click at [707, 131] on icon "button" at bounding box center [699, 132] width 16 height 16
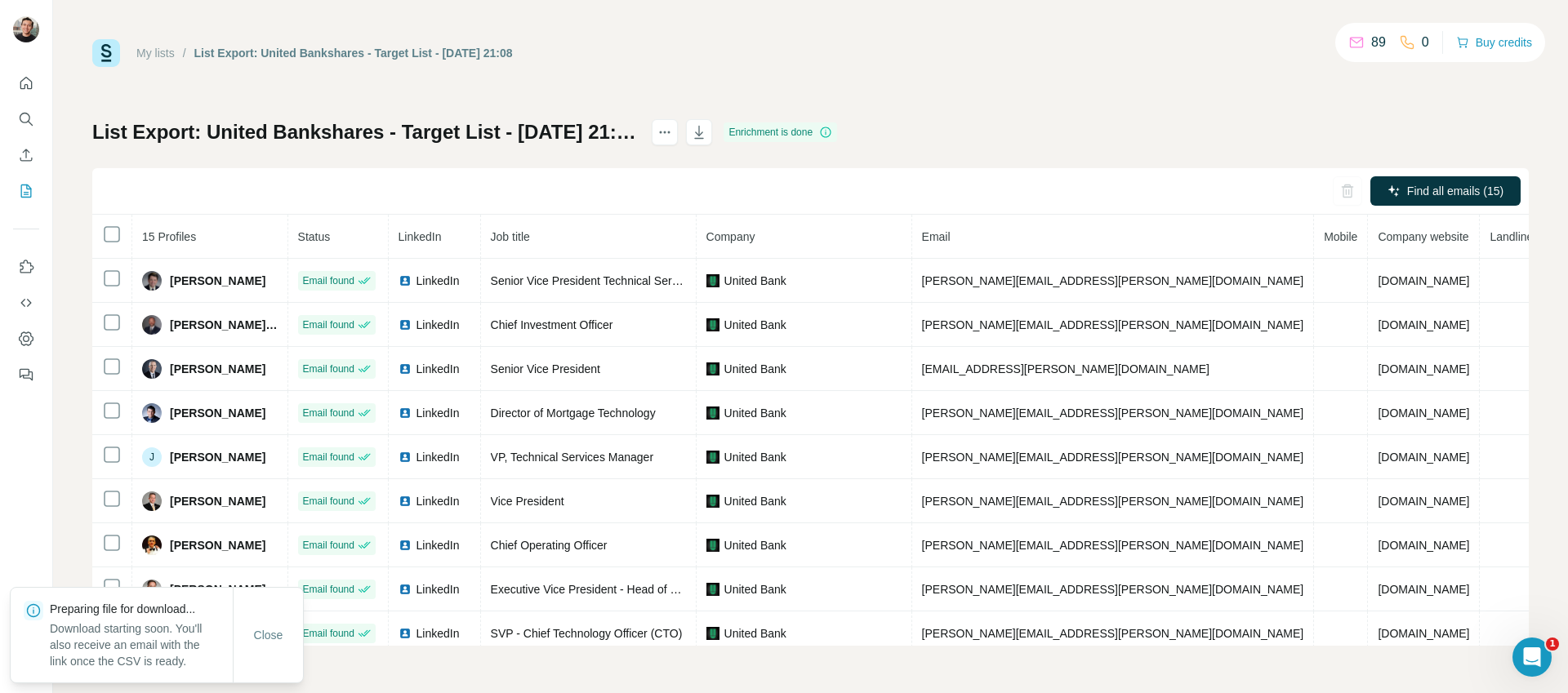
click at [951, 65] on div "My lists / List Export: United Bankshares - Target List - [DATE] 21:08 89 0 Buy…" at bounding box center [810, 53] width 1437 height 28
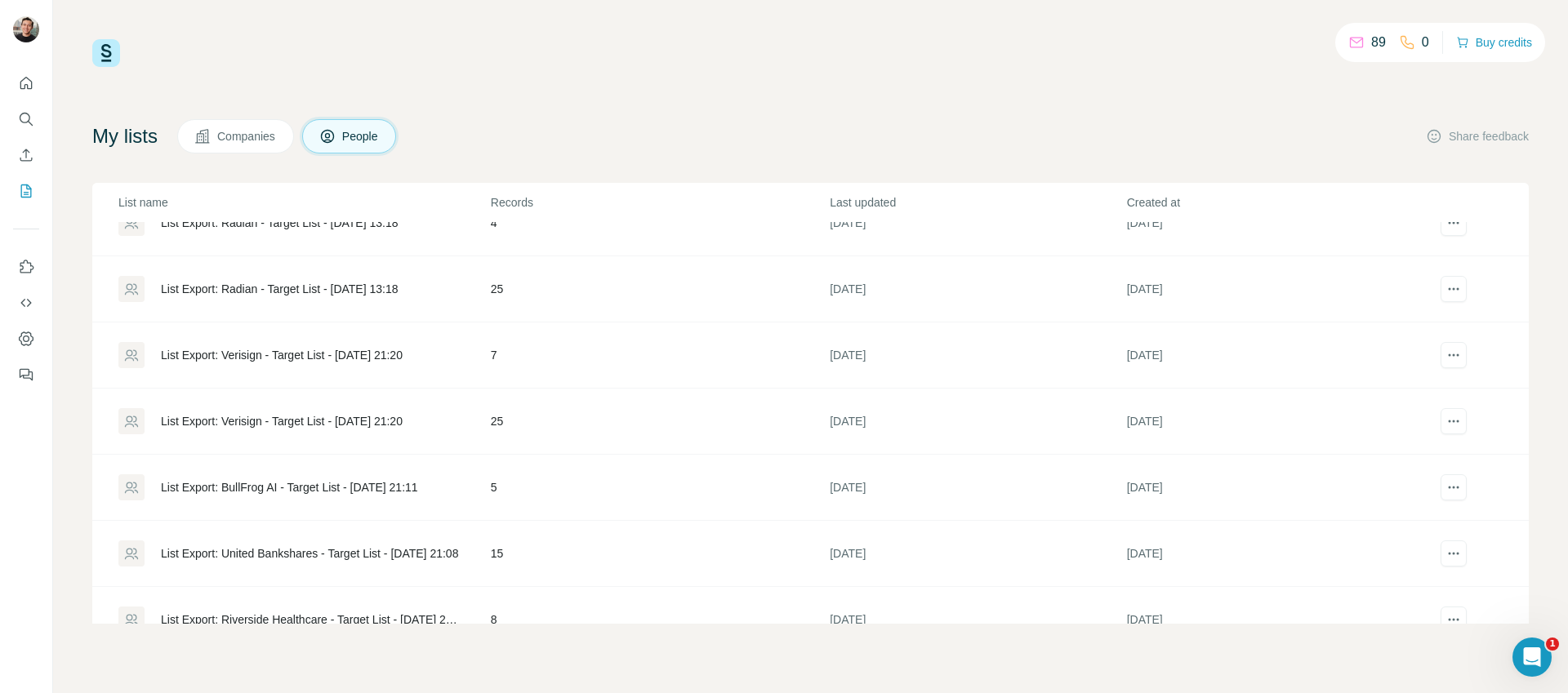
scroll to position [671, 0]
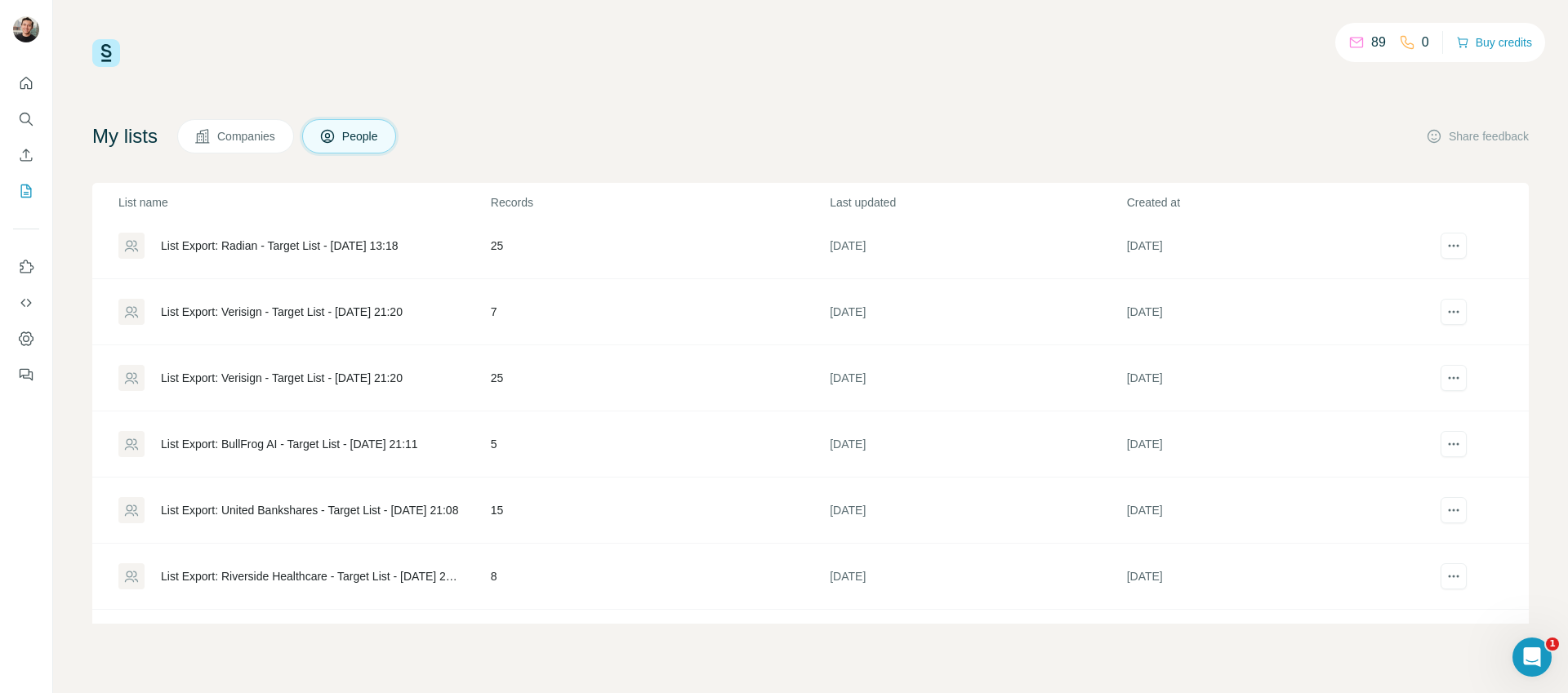
click at [393, 460] on td "List Export: BullFrog AI - Target List - [DATE] 21:11" at bounding box center [291, 444] width 398 height 67
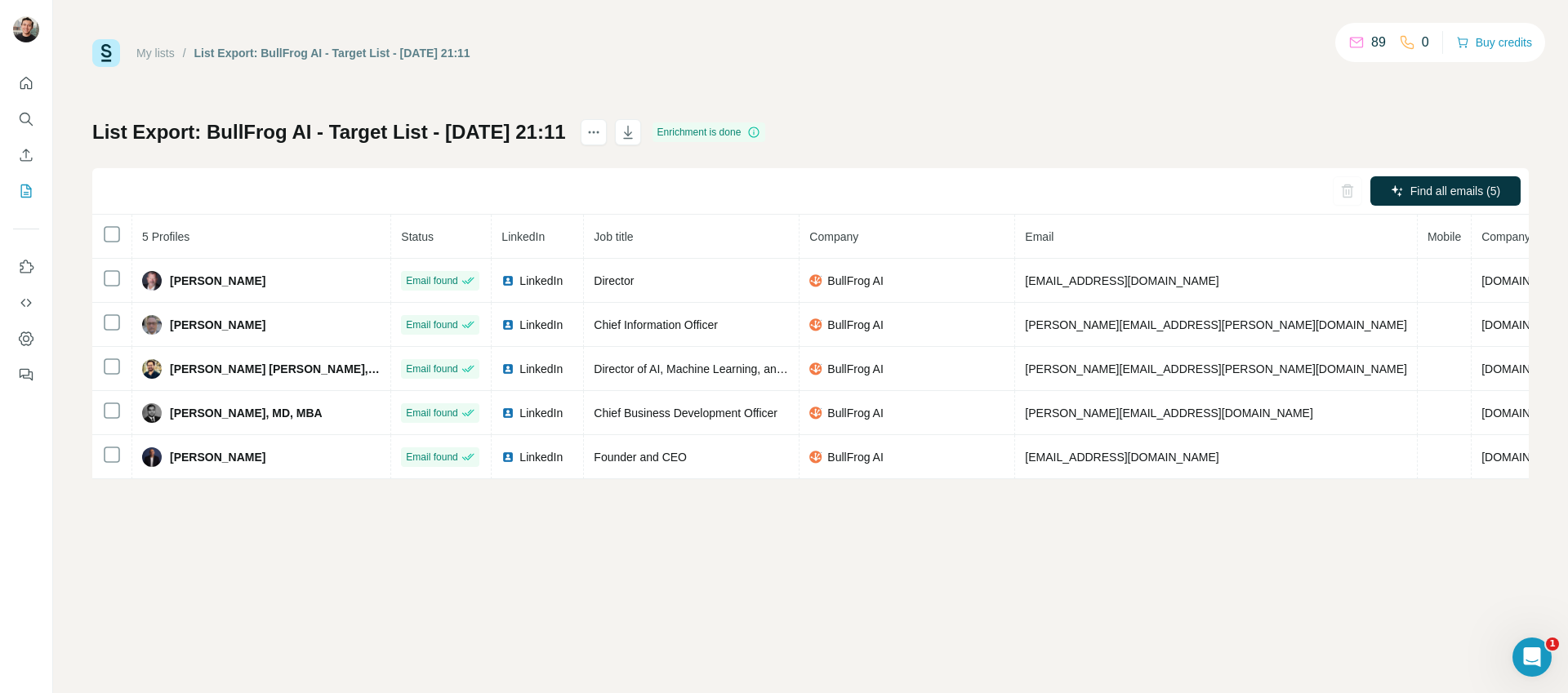
click at [1035, 59] on div "My lists / List Export: BullFrog AI - Target List - [DATE] 21:11 89 0 Buy credi…" at bounding box center [810, 53] width 1437 height 28
drag, startPoint x: 669, startPoint y: 134, endPoint x: 684, endPoint y: 122, distance: 19.2
click at [636, 134] on icon "button" at bounding box center [628, 132] width 16 height 16
click at [917, 119] on div "List Export: BullFrog AI - Target List - [DATE] 21:11 Enrichment is done Find a…" at bounding box center [810, 299] width 1437 height 360
drag, startPoint x: 946, startPoint y: 140, endPoint x: 942, endPoint y: 154, distance: 14.6
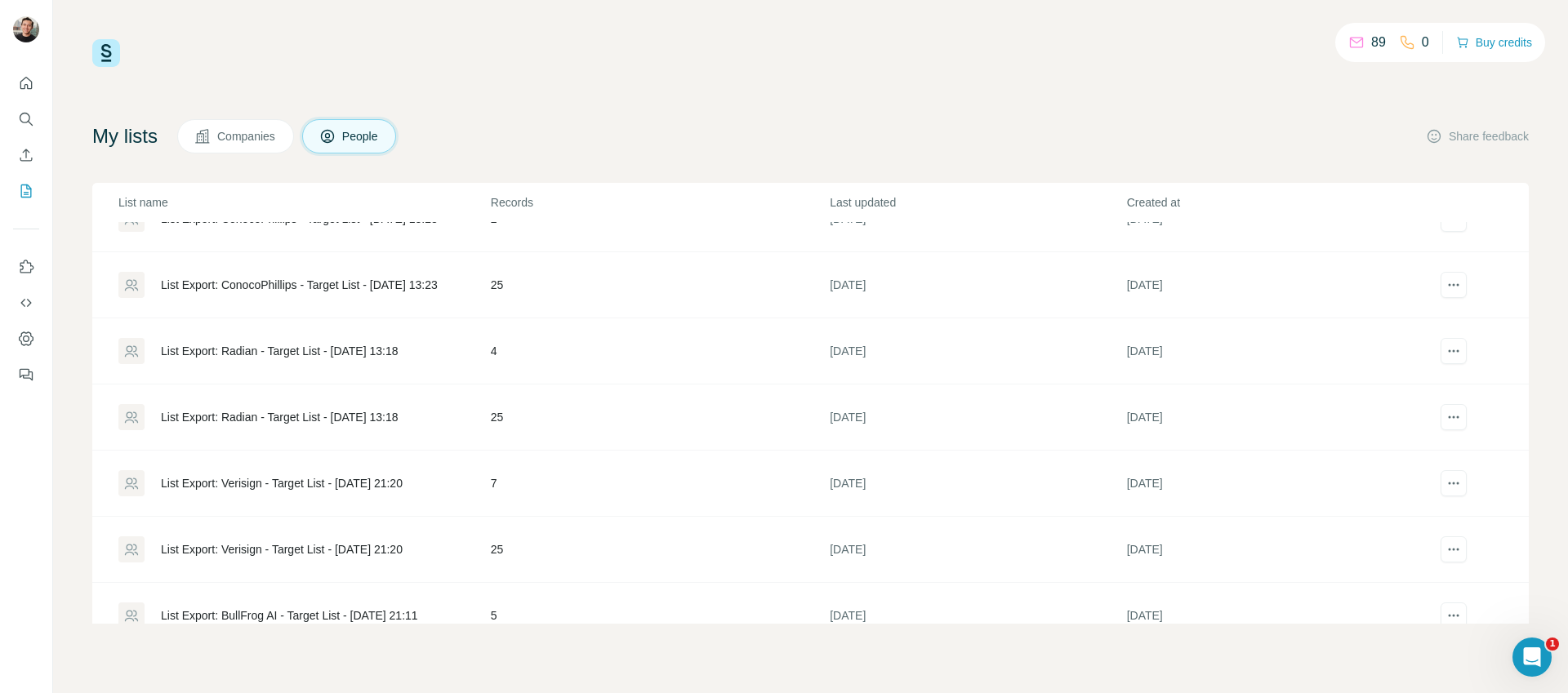
scroll to position [523, 0]
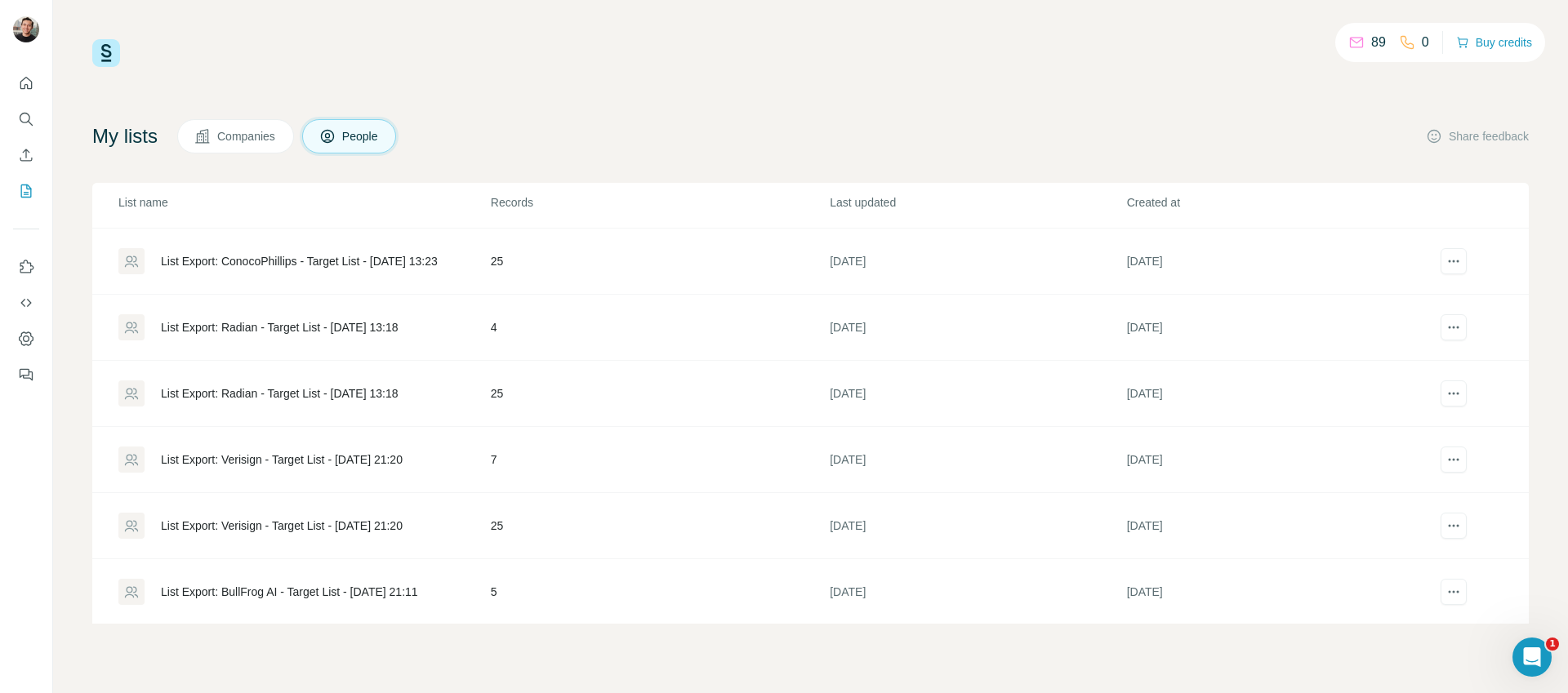
click at [347, 520] on div "List Export: Verisign - Target List - [DATE] 21:20" at bounding box center [282, 525] width 241 height 16
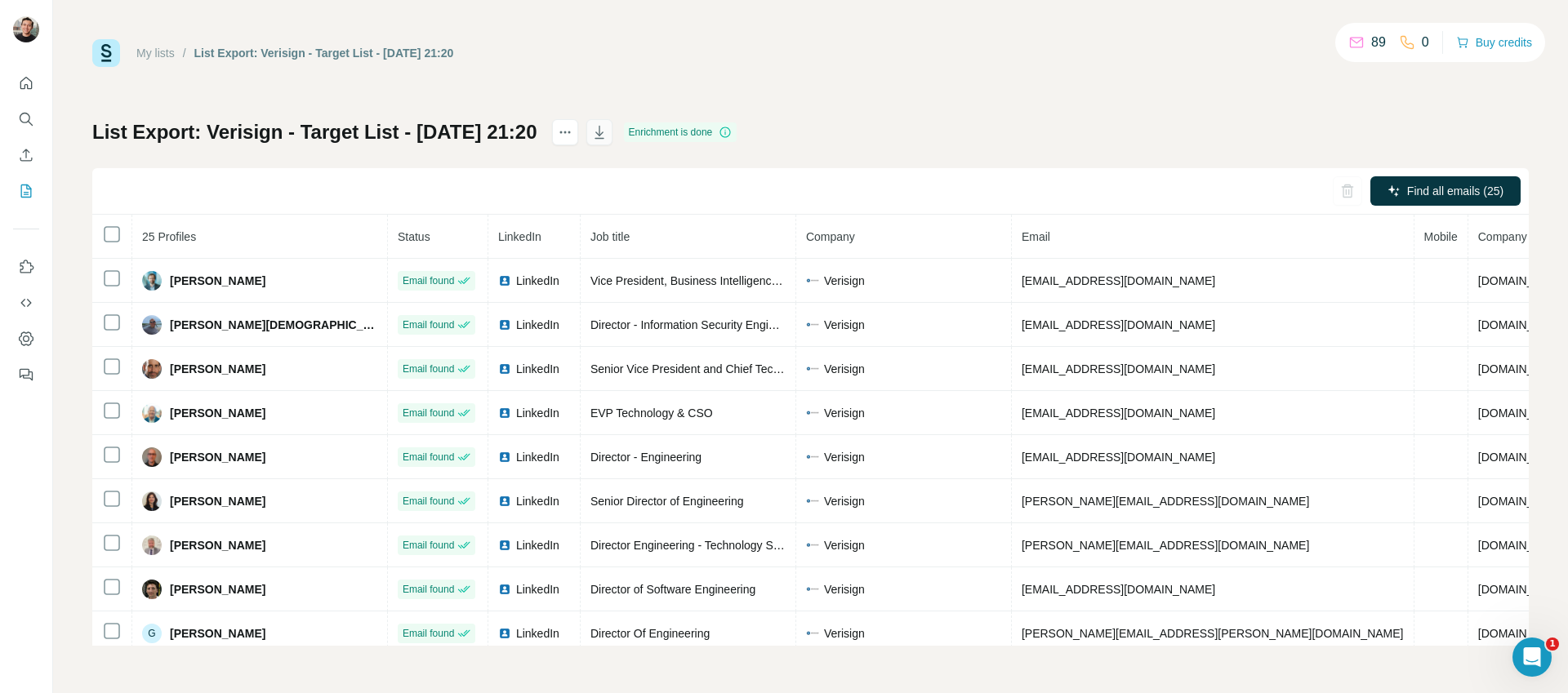
click at [894, 110] on div "My lists / List Export: Verisign - Target List - [DATE] 21:20 89 0 Buy credits …" at bounding box center [810, 342] width 1437 height 607
click at [608, 129] on icon "button" at bounding box center [600, 132] width 16 height 16
click at [931, 35] on div "My lists / List Export: Verisign - Target List - [DATE] 21:20 89 0 Buy credits …" at bounding box center [811, 346] width 1515 height 693
drag, startPoint x: 937, startPoint y: 37, endPoint x: 929, endPoint y: 45, distance: 11.3
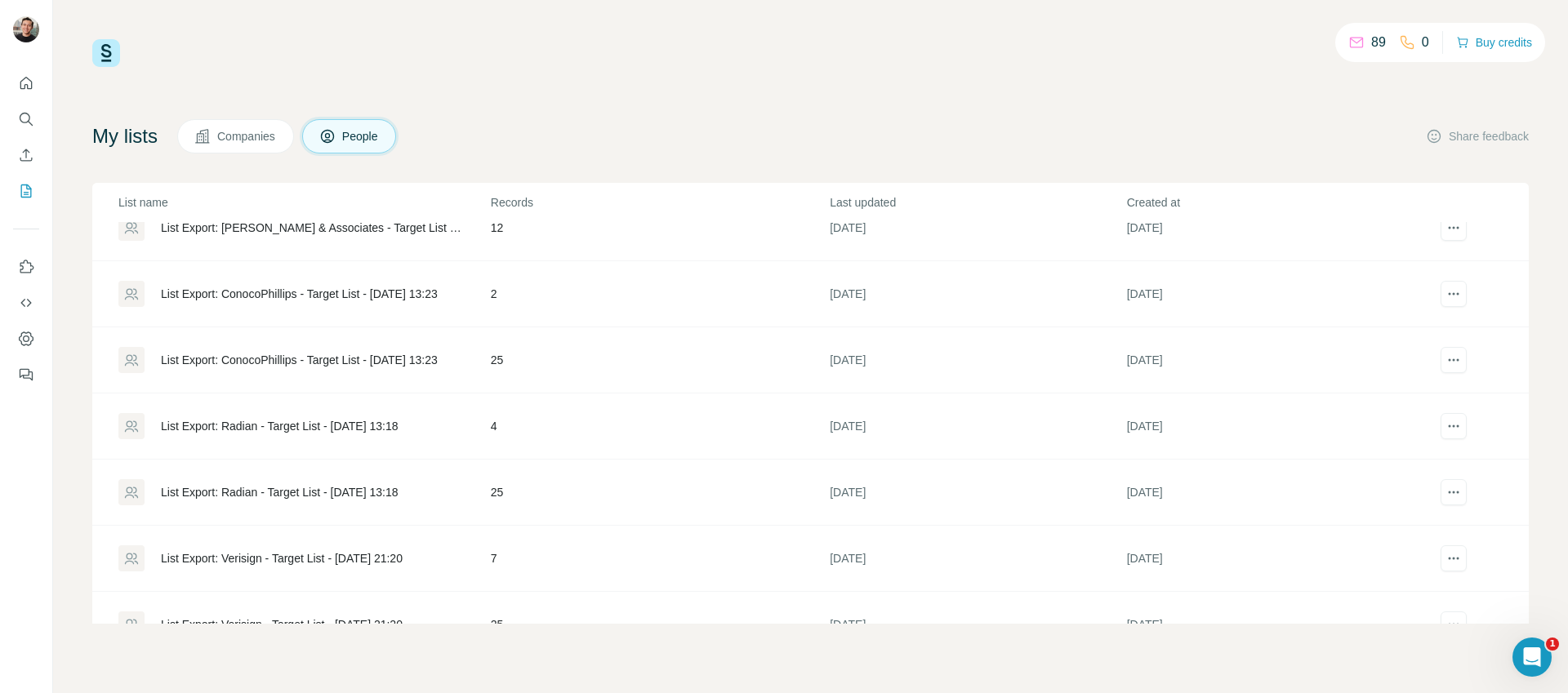
scroll to position [503, 0]
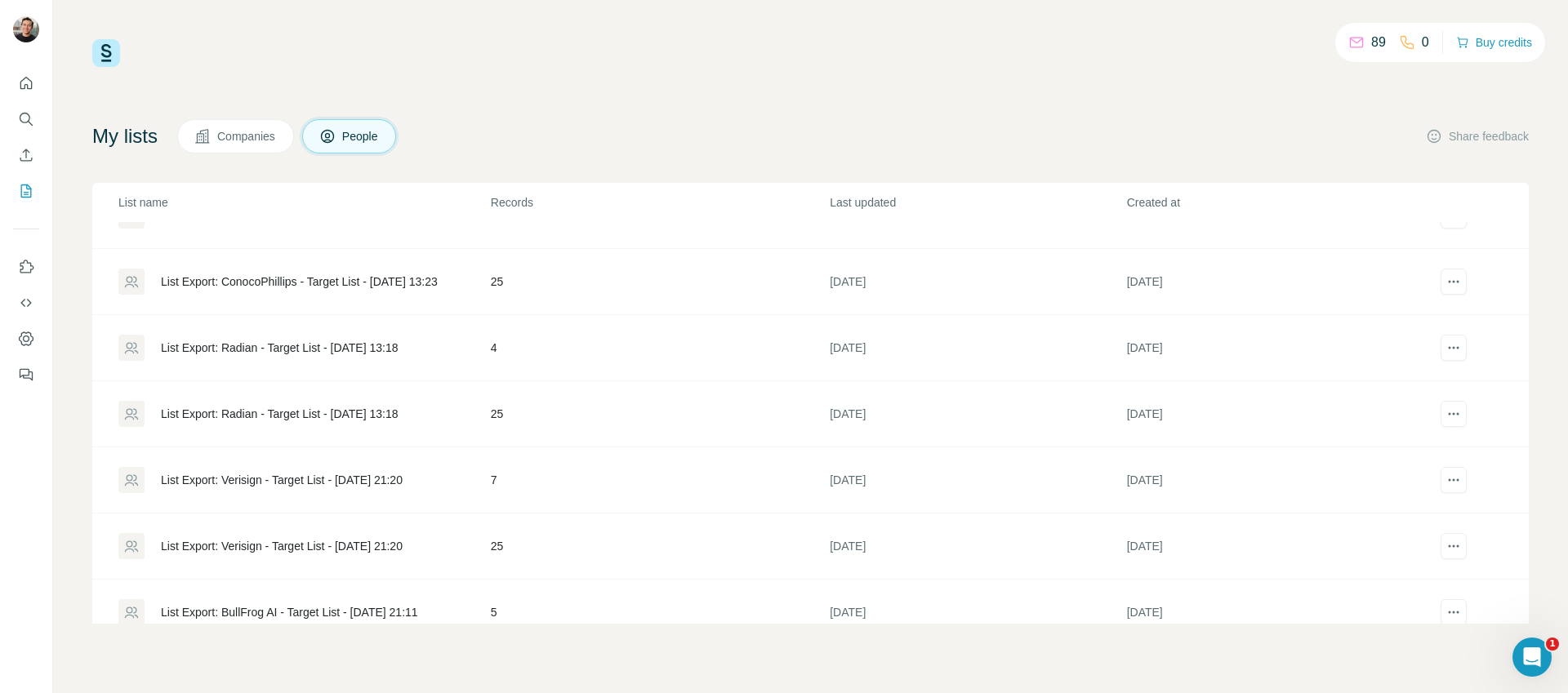
click at [402, 480] on div "List Export: Verisign - Target List - [DATE] 21:20" at bounding box center [282, 480] width 241 height 16
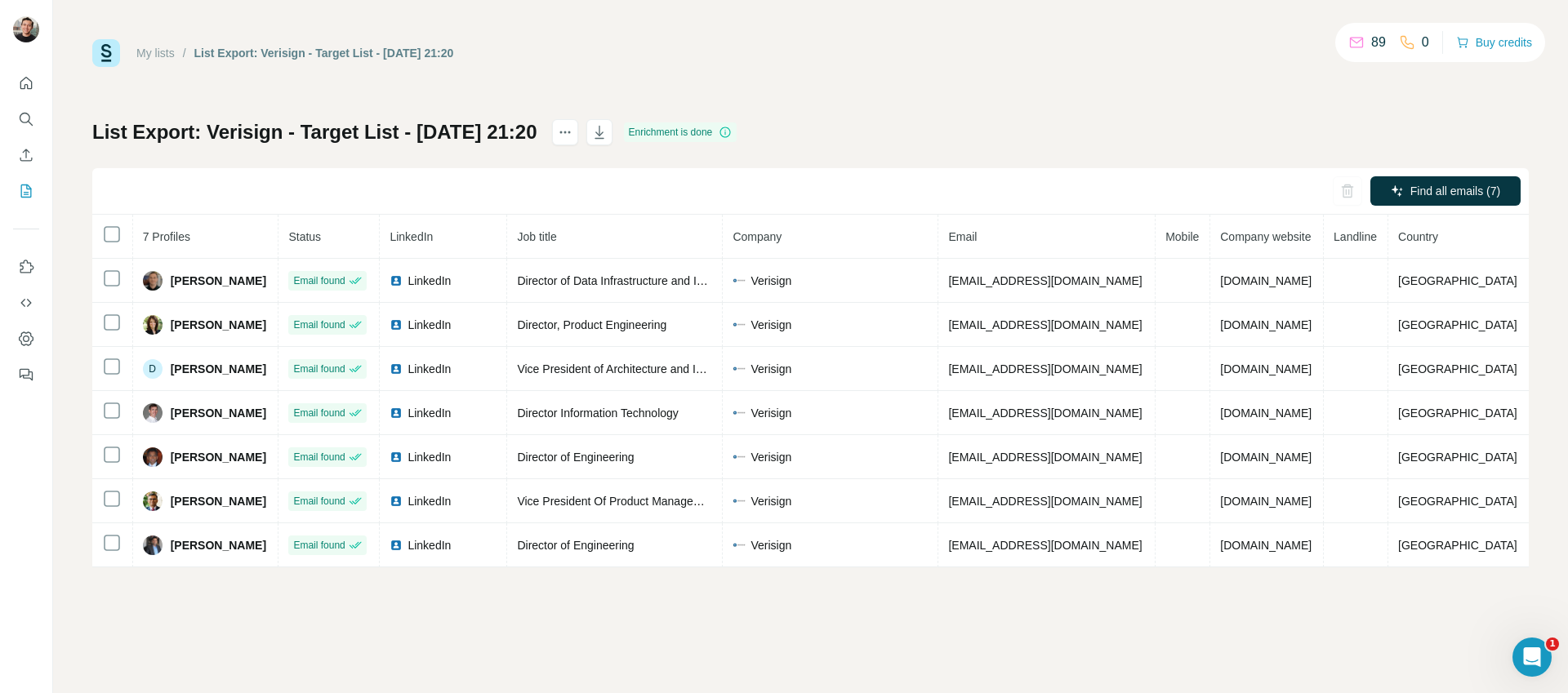
click at [1035, 66] on div "My lists / List Export: Verisign - Target List - [DATE] 21:20 89 0 Buy credits" at bounding box center [810, 53] width 1437 height 28
click at [604, 128] on icon "button" at bounding box center [599, 132] width 9 height 13
click at [907, 63] on div "My lists / List Export: Verisign - Target List - [DATE] 21:20 89 0 Buy credits" at bounding box center [810, 53] width 1437 height 28
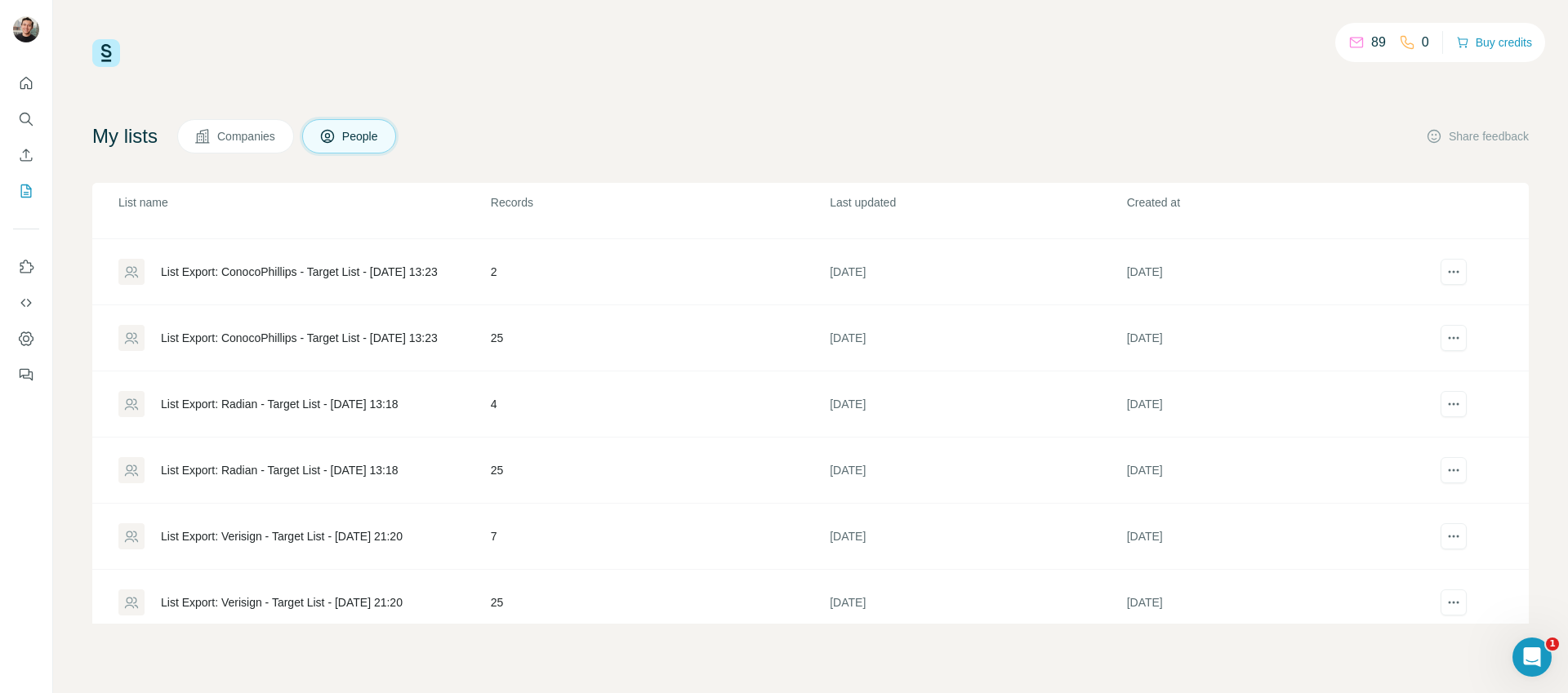
scroll to position [449, 0]
click at [409, 455] on div "List Export: Radian - Target List - [DATE] 13:18" at bounding box center [303, 468] width 370 height 26
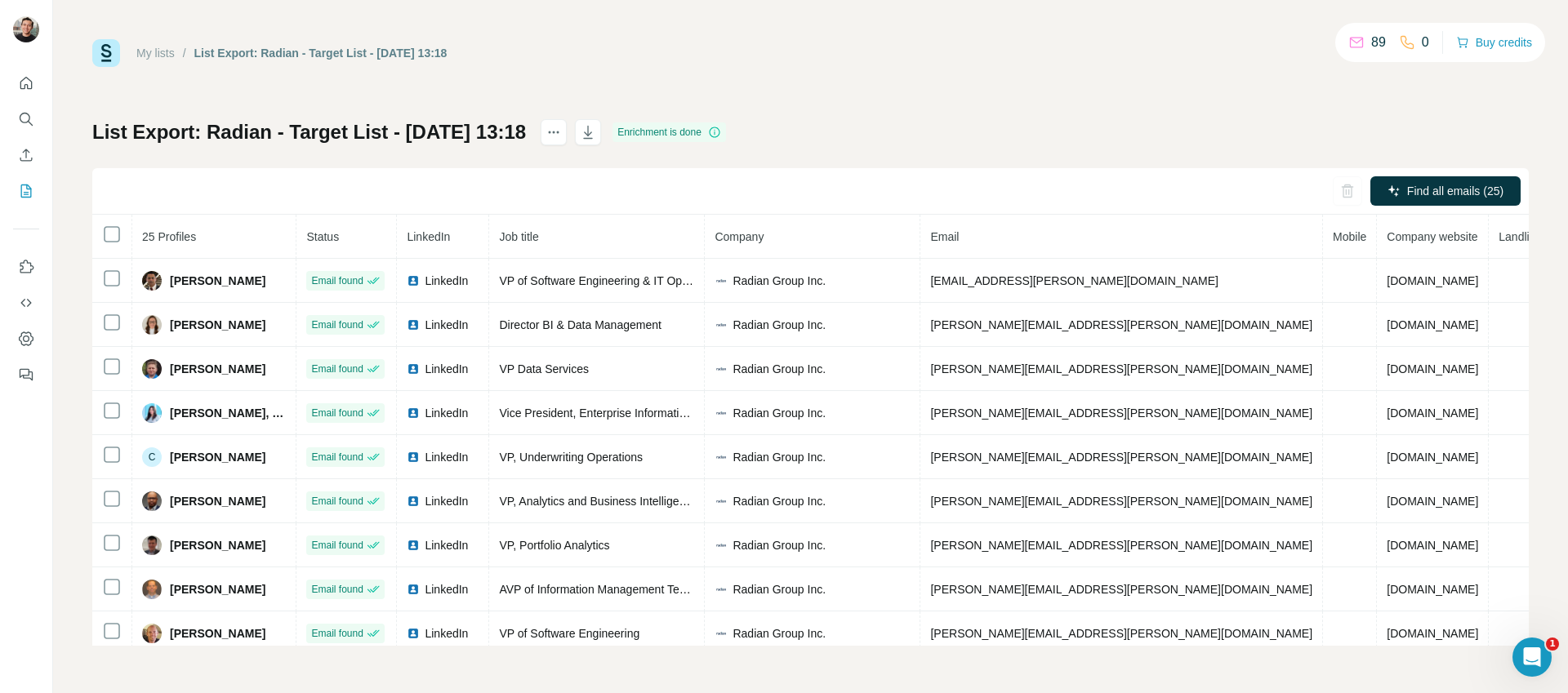
click at [928, 123] on div "List Export: Radian - Target List - [DATE] 13:18 Enrichment is done Find all em…" at bounding box center [810, 382] width 1437 height 526
click at [596, 135] on icon "button" at bounding box center [588, 132] width 16 height 16
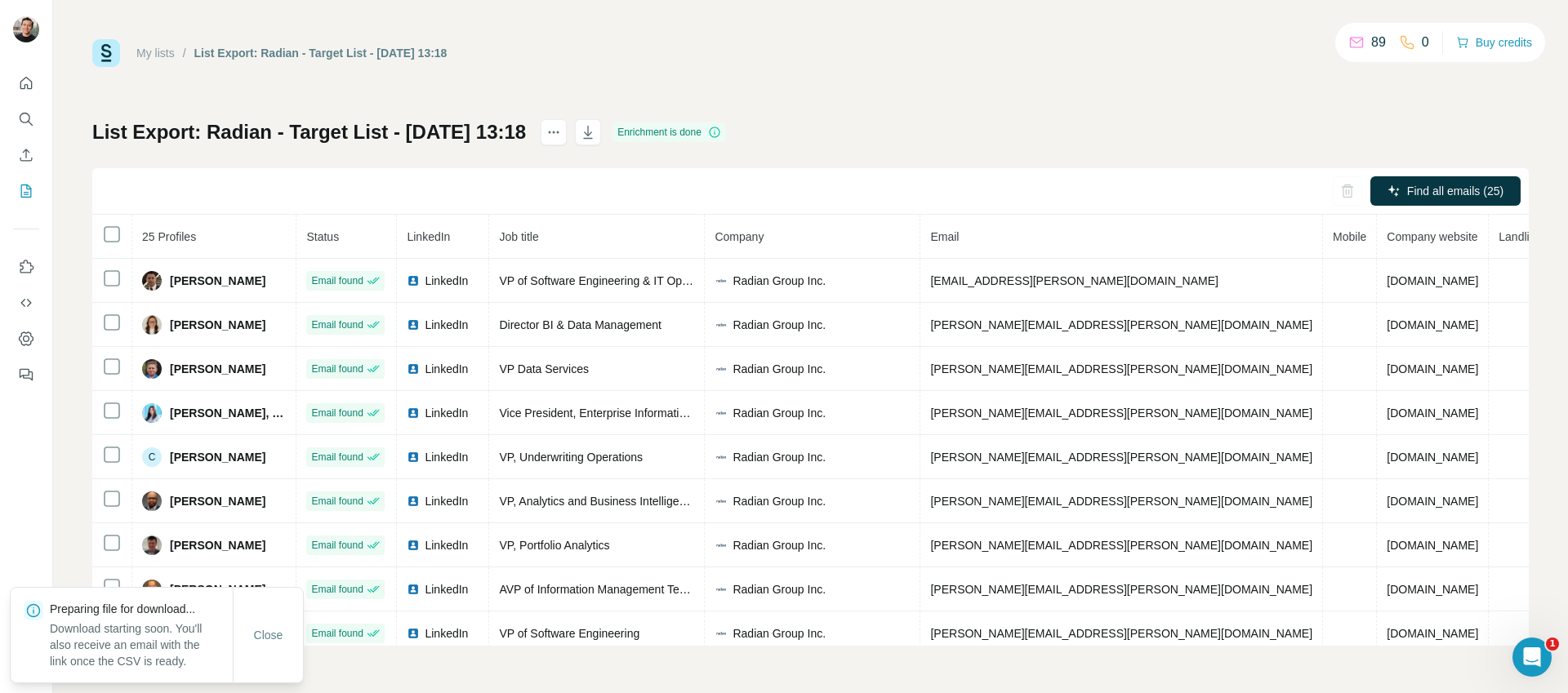
click at [857, 94] on div "My lists / List Export: Radian - Target List - [DATE] 13:18 89 0 Buy credits Li…" at bounding box center [810, 342] width 1437 height 607
